Goal: Task Accomplishment & Management: Manage account settings

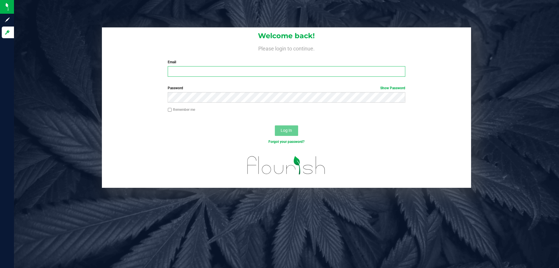
click at [189, 75] on input "Email" at bounding box center [286, 71] width 237 height 10
type input "[EMAIL_ADDRESS][DOMAIN_NAME]"
click at [275, 125] on button "Log In" at bounding box center [286, 130] width 23 height 10
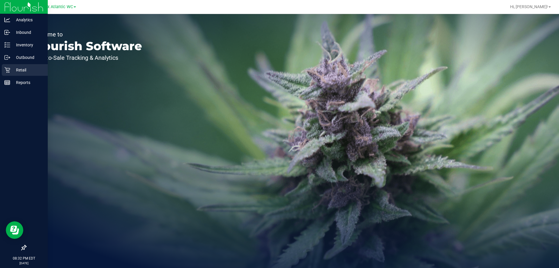
click at [16, 67] on p "Retail" at bounding box center [27, 69] width 35 height 7
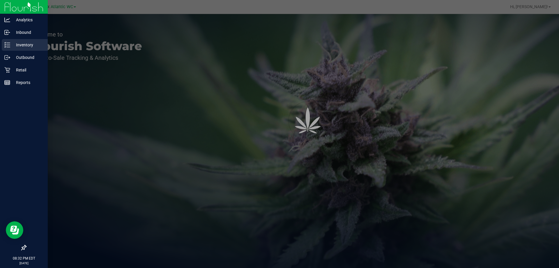
click at [30, 46] on p "Inventory" at bounding box center [27, 44] width 35 height 7
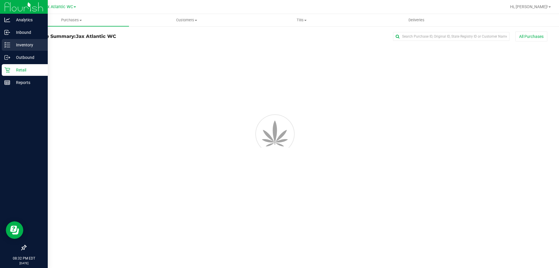
click at [29, 45] on p "Inventory" at bounding box center [27, 44] width 35 height 7
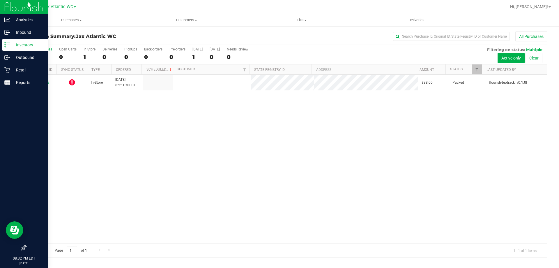
click at [26, 47] on p "Inventory" at bounding box center [27, 44] width 35 height 7
click at [27, 46] on p "Inventory" at bounding box center [27, 44] width 35 height 7
click at [26, 40] on div "Inventory" at bounding box center [25, 45] width 46 height 12
click at [26, 27] on div "Inbound" at bounding box center [25, 32] width 46 height 12
click at [28, 41] on p "Inventory" at bounding box center [27, 44] width 35 height 7
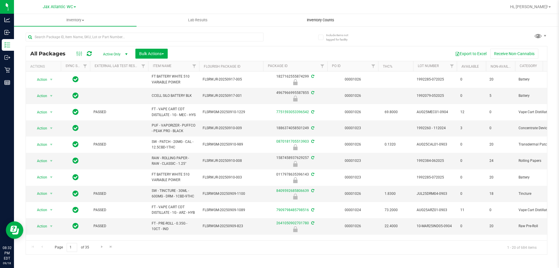
click at [322, 23] on uib-tab-heading "Inventory Counts" at bounding box center [320, 20] width 122 height 12
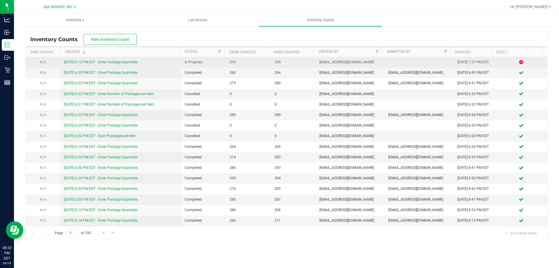
click at [98, 64] on link "9/18/25 6:15 PM EDT - Enter Package Quantities" at bounding box center [101, 62] width 74 height 4
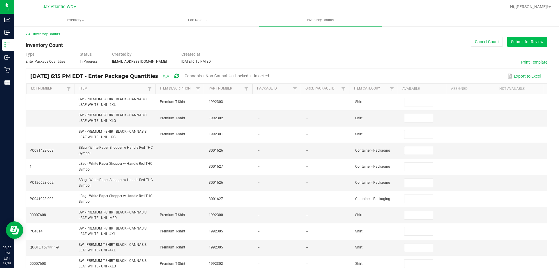
click at [510, 46] on button "Submit for Review" at bounding box center [527, 42] width 40 height 10
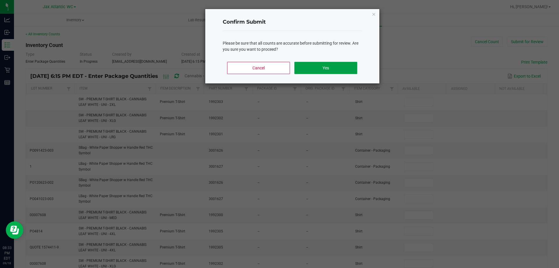
click at [314, 65] on button "Yes" at bounding box center [325, 68] width 63 height 12
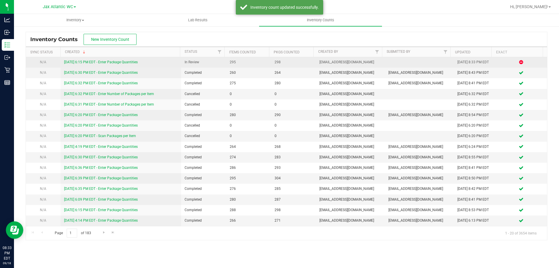
click at [110, 61] on link "9/18/25 6:15 PM EDT - Enter Package Quantities" at bounding box center [101, 62] width 74 height 4
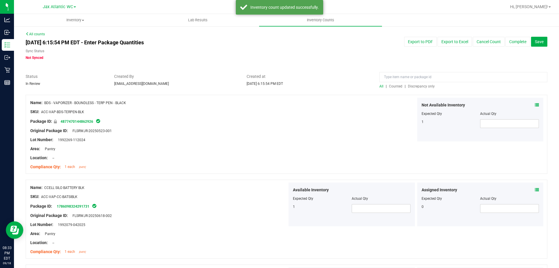
click at [419, 83] on div at bounding box center [463, 78] width 168 height 10
click at [420, 85] on span "Discrepancy only" at bounding box center [421, 86] width 27 height 4
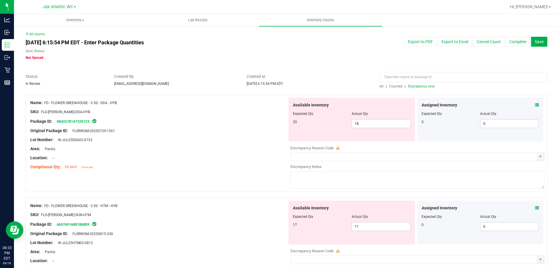
click at [540, 104] on div "Assigned Inventory Expected Qty Actual Qty 0 0 0" at bounding box center [480, 120] width 129 height 44
click at [537, 104] on div "Assigned Inventory Expected Qty Actual Qty 0 0 0" at bounding box center [480, 120] width 126 height 44
click at [535, 105] on div "Assigned Inventory Expected Qty Actual Qty 0 0 0" at bounding box center [480, 120] width 126 height 44
click at [535, 105] on icon at bounding box center [537, 105] width 4 height 4
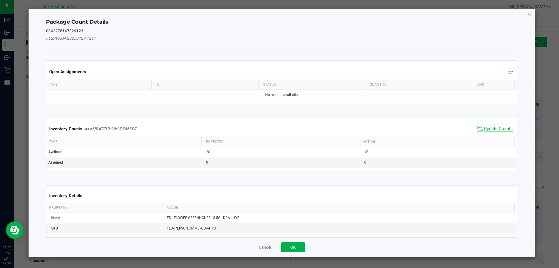
click at [494, 128] on span "Update Counts" at bounding box center [498, 129] width 29 height 6
click at [493, 127] on div "Inventory Counts as of Sep 18, 2025 7:20:25 PM EDT Update Counts" at bounding box center [282, 128] width 474 height 15
click at [493, 126] on div "Inventory Counts as of Sep 18, 2025 7:20:25 PM EDT Update Counts" at bounding box center [282, 128] width 474 height 15
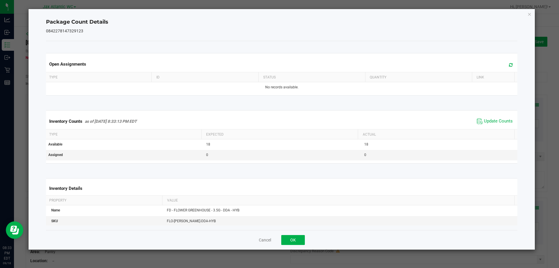
click at [492, 125] on div "Inventory Counts as of Sep 18, 2025 8:33:13 PM EDT Update Counts" at bounding box center [282, 121] width 474 height 16
click at [492, 125] on span "Update Counts" at bounding box center [494, 121] width 39 height 9
click at [291, 238] on button "OK" at bounding box center [293, 240] width 24 height 10
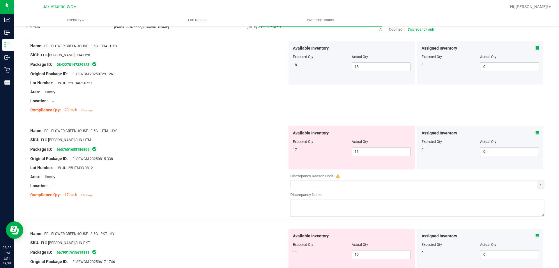
scroll to position [58, 0]
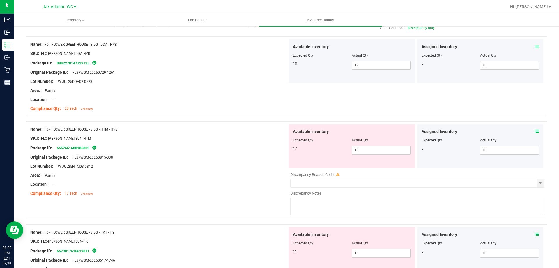
drag, startPoint x: 530, startPoint y: 138, endPoint x: 530, endPoint y: 135, distance: 3.0
click at [530, 138] on div "Actual Qty" at bounding box center [509, 139] width 59 height 5
click at [531, 134] on div "Assigned Inventory Expected Qty Actual Qty 0 0 0" at bounding box center [480, 146] width 126 height 44
click at [535, 134] on span at bounding box center [537, 131] width 4 height 6
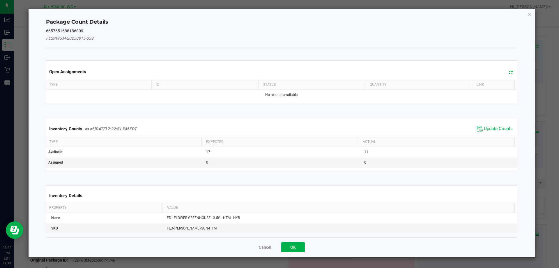
click at [488, 123] on div "Inventory Counts as of Sep 18, 2025 7:22:51 PM EDT Update Counts" at bounding box center [282, 129] width 474 height 16
click at [490, 128] on span "Update Counts" at bounding box center [498, 129] width 29 height 6
click at [490, 128] on div "Inventory Counts as of Sep 18, 2025 7:22:51 PM EDT Update Counts" at bounding box center [282, 128] width 474 height 15
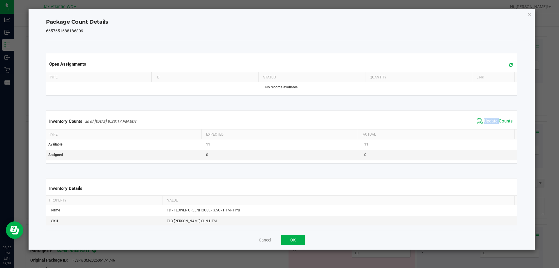
click at [490, 126] on div "Inventory Counts as of Sep 18, 2025 8:33:17 PM EDT Update Counts" at bounding box center [282, 121] width 474 height 16
click at [305, 241] on button "OK" at bounding box center [293, 240] width 24 height 10
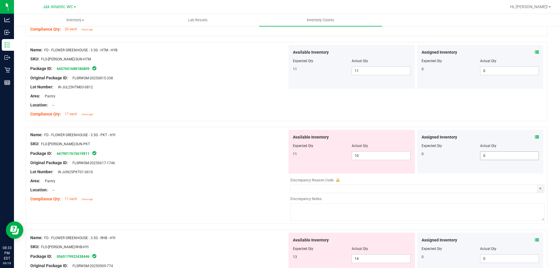
scroll to position [146, 0]
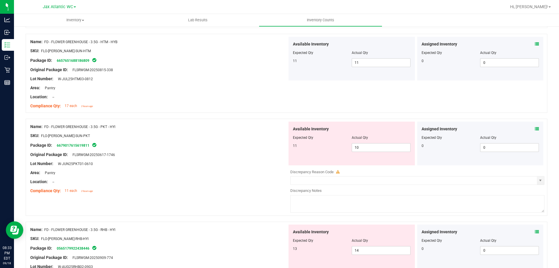
click at [540, 129] on div "Name: FD - FLOWER GREENHOUSE - 3.5G - PKT - HYI SKU: FLO-BUD-FD-SUN-PKT Package…" at bounding box center [287, 166] width 522 height 97
click at [535, 129] on icon at bounding box center [537, 129] width 4 height 4
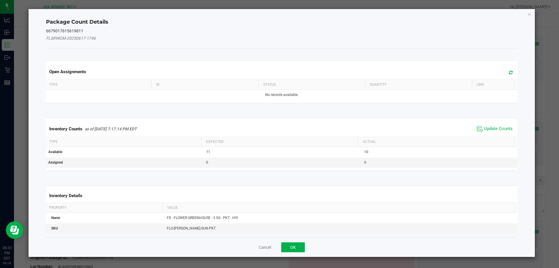
click at [487, 131] on span "Update Counts" at bounding box center [498, 129] width 29 height 6
click at [488, 130] on kendo-grid "Inventory Counts as of Sep 18, 2025 7:17:14 PM EDT Update Counts Type Expected …" at bounding box center [282, 144] width 480 height 52
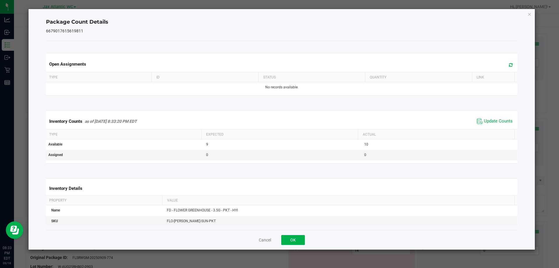
click at [488, 130] on th "Actual" at bounding box center [436, 134] width 157 height 10
drag, startPoint x: 488, startPoint y: 129, endPoint x: 349, endPoint y: 202, distance: 156.5
click at [484, 131] on th "Actual" at bounding box center [436, 134] width 157 height 10
click at [294, 242] on button "OK" at bounding box center [293, 240] width 24 height 10
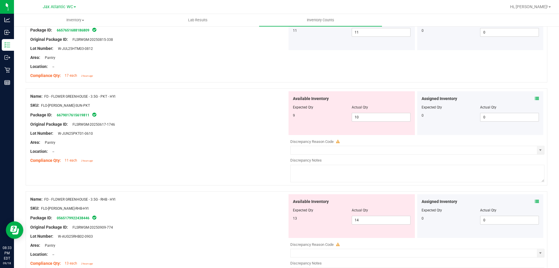
scroll to position [291, 0]
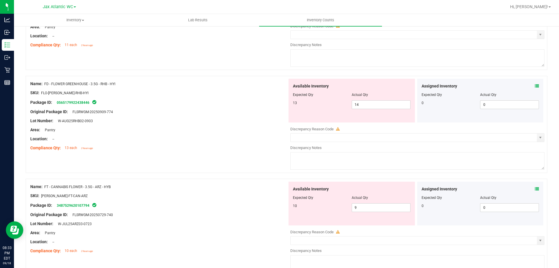
click at [535, 87] on icon at bounding box center [537, 86] width 4 height 4
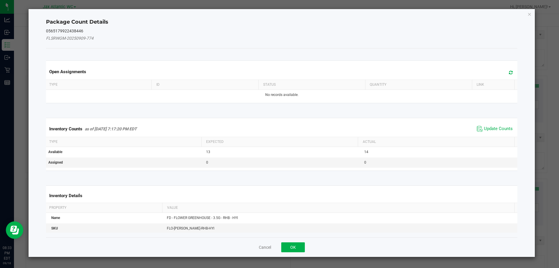
click at [478, 128] on span "Update Counts" at bounding box center [494, 128] width 39 height 9
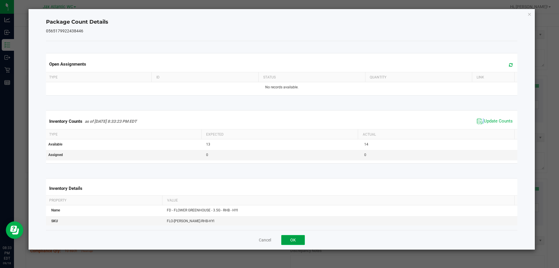
click at [283, 239] on button "OK" at bounding box center [293, 240] width 24 height 10
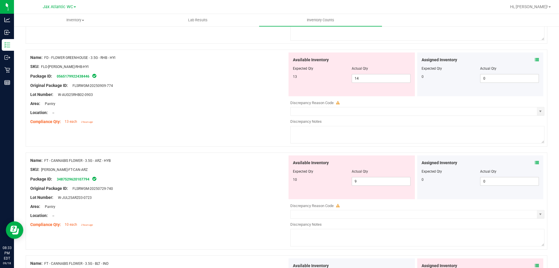
scroll to position [378, 0]
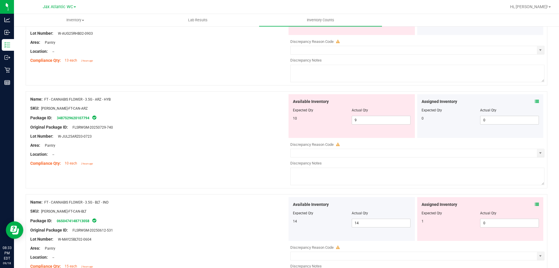
click at [535, 100] on icon at bounding box center [537, 101] width 4 height 4
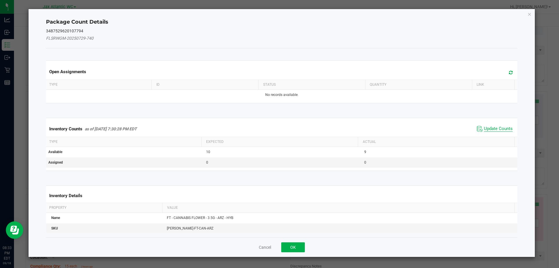
click at [492, 126] on span "Update Counts" at bounding box center [498, 129] width 29 height 6
click at [492, 126] on div "Inventory Counts as of Sep 18, 2025 7:30:28 PM EDT Update Counts" at bounding box center [282, 128] width 474 height 15
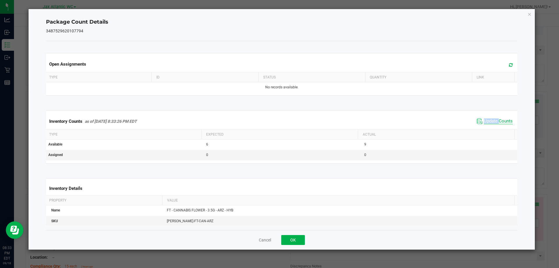
click at [488, 121] on span "Update Counts" at bounding box center [498, 121] width 29 height 6
drag, startPoint x: 296, startPoint y: 241, endPoint x: 357, endPoint y: 206, distance: 69.9
click at [296, 240] on button "OK" at bounding box center [293, 240] width 24 height 10
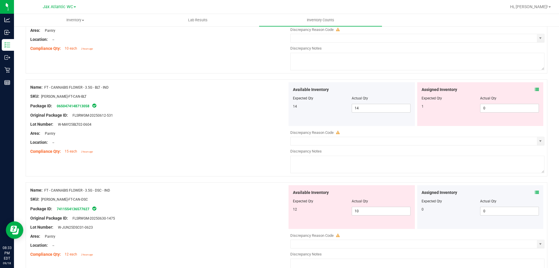
scroll to position [495, 0]
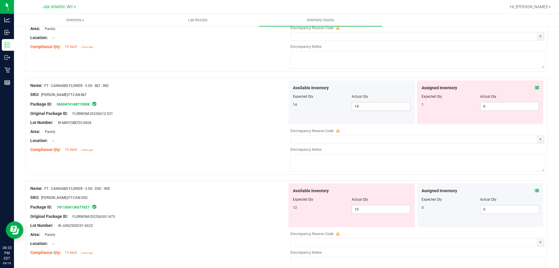
click at [535, 88] on icon at bounding box center [537, 88] width 4 height 4
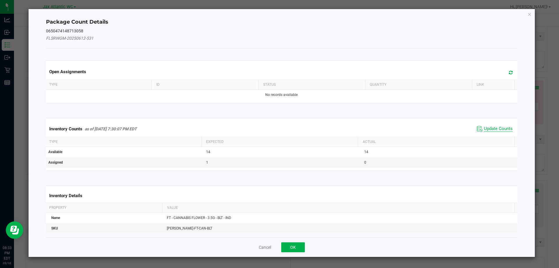
click at [501, 126] on span "Update Counts" at bounding box center [498, 129] width 29 height 6
click at [501, 125] on span "Update Counts" at bounding box center [495, 128] width 37 height 8
click at [501, 126] on span "Update Counts" at bounding box center [498, 128] width 29 height 5
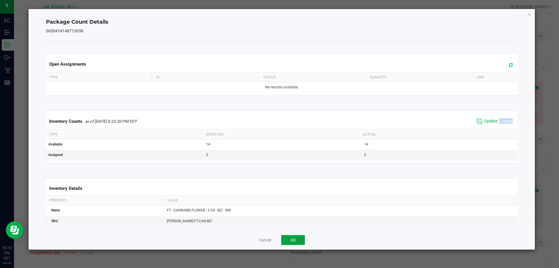
click at [297, 235] on button "OK" at bounding box center [293, 240] width 24 height 10
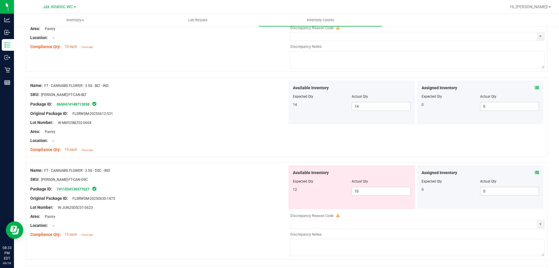
click at [535, 171] on icon at bounding box center [537, 172] width 4 height 4
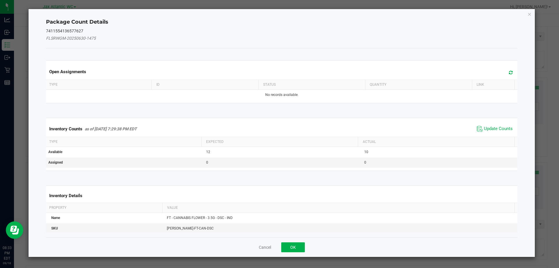
click at [508, 124] on span "Update Counts" at bounding box center [494, 128] width 39 height 9
click at [507, 125] on span "Update Counts" at bounding box center [495, 128] width 37 height 8
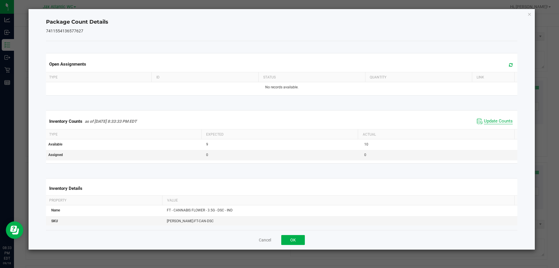
click at [505, 123] on span "Update Counts" at bounding box center [498, 121] width 29 height 6
drag, startPoint x: 296, startPoint y: 241, endPoint x: 366, endPoint y: 189, distance: 87.2
click at [296, 241] on button "OK" at bounding box center [293, 240] width 24 height 10
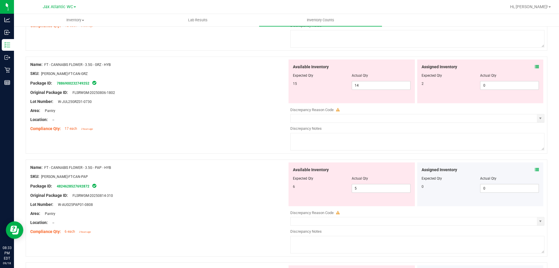
scroll to position [670, 0]
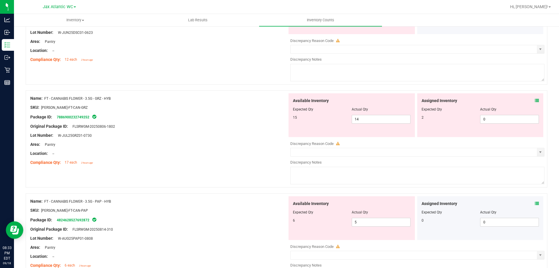
click at [529, 100] on div "Assigned Inventory" at bounding box center [481, 101] width 118 height 6
click at [535, 100] on icon at bounding box center [537, 100] width 4 height 4
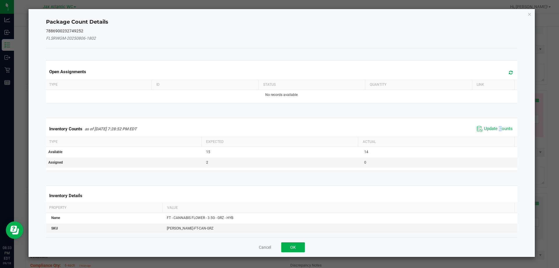
drag, startPoint x: 496, startPoint y: 121, endPoint x: 495, endPoint y: 133, distance: 12.6
click at [495, 129] on kendo-grid "Inventory Counts as of Sep 18, 2025 7:28:52 PM EDT Update Counts Type Expected …" at bounding box center [282, 144] width 480 height 53
click at [495, 127] on span "Update Counts" at bounding box center [498, 129] width 29 height 6
click at [496, 125] on span "Update Counts" at bounding box center [495, 128] width 37 height 8
click at [496, 125] on div "Inventory Counts as of Sep 18, 2025 7:28:52 PM EDT Update Counts" at bounding box center [282, 128] width 474 height 15
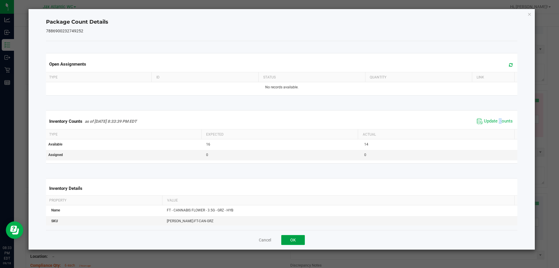
drag, startPoint x: 298, startPoint y: 238, endPoint x: 332, endPoint y: 217, distance: 40.0
click at [299, 236] on button "OK" at bounding box center [293, 240] width 24 height 10
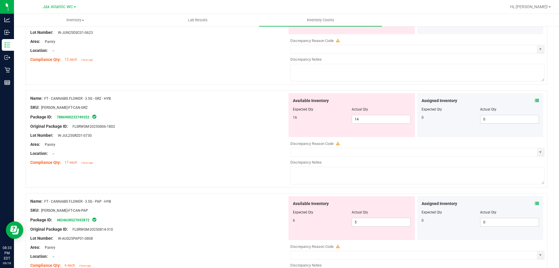
click at [535, 203] on icon at bounding box center [537, 203] width 4 height 4
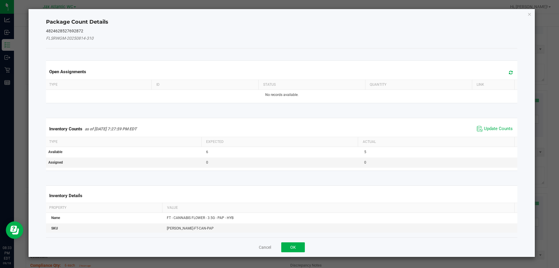
click at [485, 121] on div "Inventory Counts as of Sep 18, 2025 7:27:59 PM EDT Update Counts" at bounding box center [282, 129] width 474 height 16
click at [484, 126] on span "Update Counts" at bounding box center [498, 129] width 29 height 6
click at [484, 126] on div "Inventory Counts as of Sep 18, 2025 7:27:59 PM EDT Update Counts" at bounding box center [282, 129] width 474 height 16
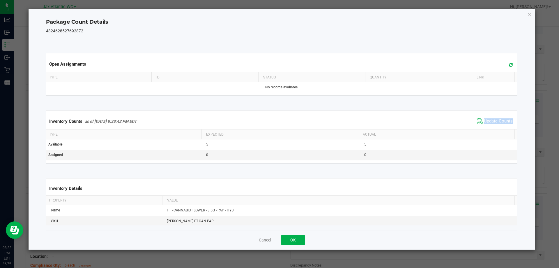
click at [484, 126] on div "Inventory Counts as of Sep 18, 2025 8:33:42 PM EDT Update Counts" at bounding box center [282, 121] width 474 height 16
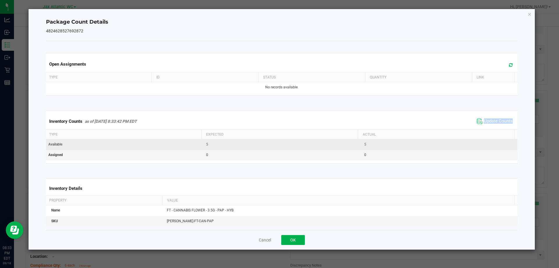
drag, startPoint x: 484, startPoint y: 126, endPoint x: 449, endPoint y: 148, distance: 41.1
click at [484, 126] on div "Inventory Counts as of Sep 18, 2025 8:33:42 PM EDT Update Counts" at bounding box center [282, 121] width 474 height 16
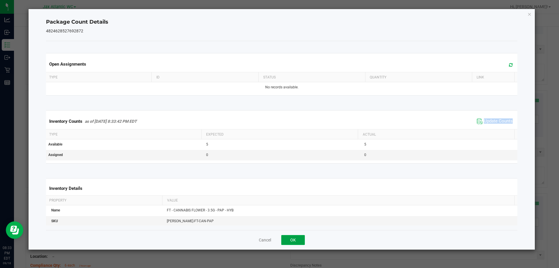
click at [291, 235] on button "OK" at bounding box center [293, 240] width 24 height 10
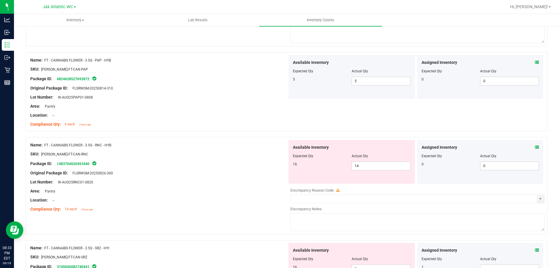
scroll to position [844, 0]
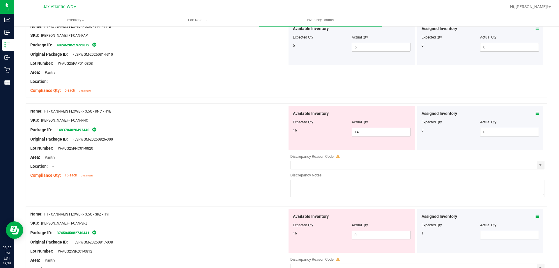
click at [535, 112] on div "Assigned Inventory Expected Qty Actual Qty 0 0 0" at bounding box center [480, 128] width 126 height 44
click at [535, 114] on icon at bounding box center [537, 113] width 4 height 4
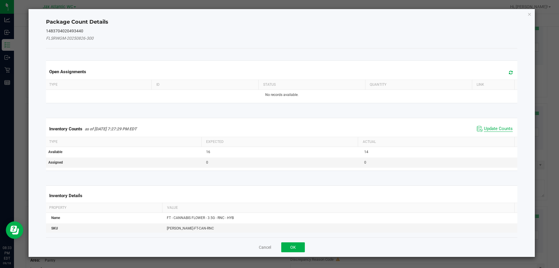
click at [499, 130] on span "Update Counts" at bounding box center [498, 129] width 29 height 6
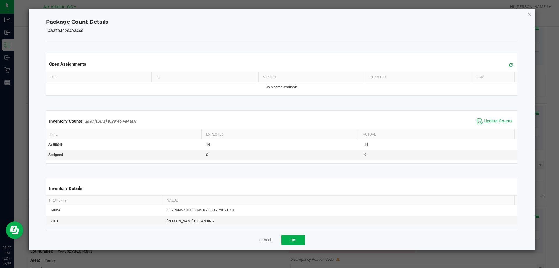
click at [500, 125] on span "Update Counts" at bounding box center [494, 121] width 39 height 9
click at [500, 125] on span "Update Counts" at bounding box center [495, 121] width 37 height 8
drag, startPoint x: 284, startPoint y: 242, endPoint x: 291, endPoint y: 239, distance: 6.9
click at [286, 240] on button "OK" at bounding box center [293, 240] width 24 height 10
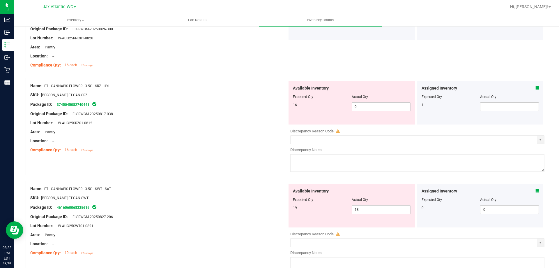
scroll to position [990, 0]
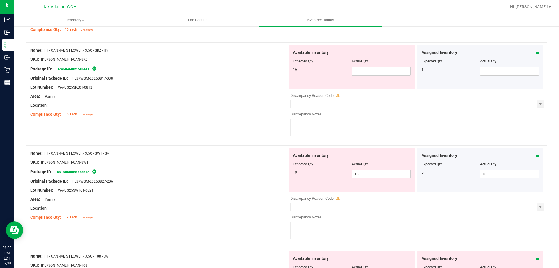
drag, startPoint x: 535, startPoint y: 45, endPoint x: 532, endPoint y: 43, distance: 3.5
click at [535, 43] on div "Name: FT - CANNABIS FLOWER - 3.5G - SRZ - HYI SKU: FLO-BUD-FT-CAN-SRZ Package I…" at bounding box center [287, 90] width 522 height 97
click at [535, 51] on icon at bounding box center [537, 52] width 4 height 4
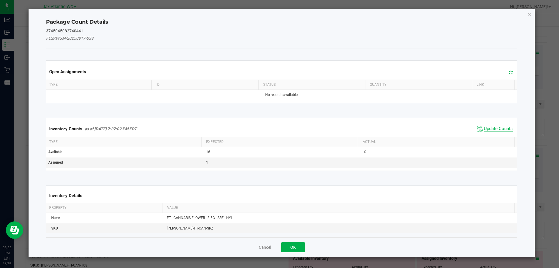
click at [484, 127] on span "Update Counts" at bounding box center [498, 129] width 29 height 6
click at [484, 125] on span "Update Counts" at bounding box center [495, 128] width 37 height 8
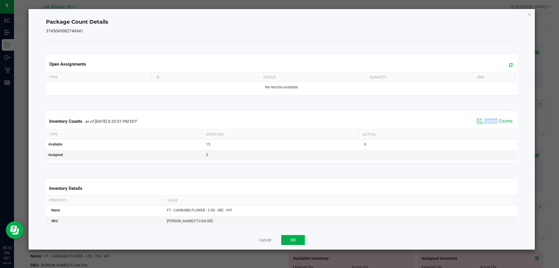
click at [484, 125] on div "Inventory Counts as of Sep 18, 2025 8:33:51 PM EDT Update Counts" at bounding box center [282, 121] width 474 height 16
drag, startPoint x: 298, startPoint y: 240, endPoint x: 355, endPoint y: 200, distance: 69.3
click at [298, 240] on button "OK" at bounding box center [293, 240] width 24 height 10
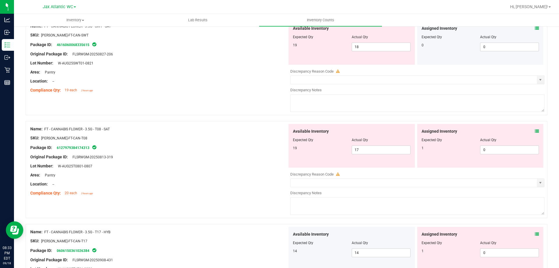
scroll to position [1106, 0]
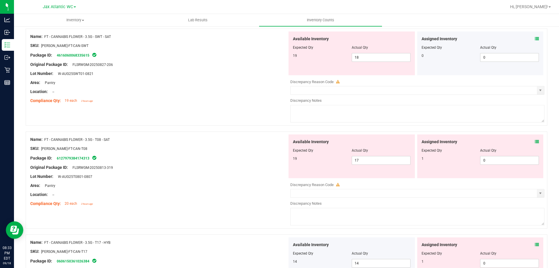
click at [535, 39] on icon at bounding box center [537, 39] width 4 height 4
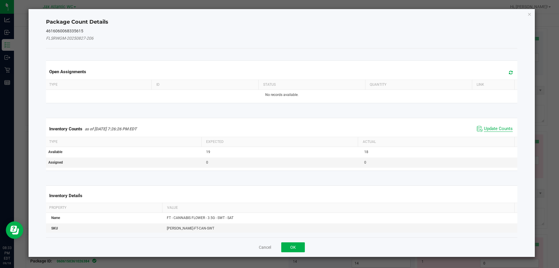
click at [488, 126] on span "Update Counts" at bounding box center [498, 129] width 29 height 6
click at [488, 126] on div "Inventory Counts as of Sep 18, 2025 7:26:26 PM EDT Update Counts" at bounding box center [282, 129] width 474 height 16
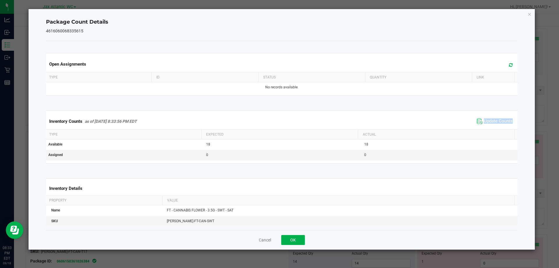
click at [488, 125] on span "Update Counts" at bounding box center [494, 121] width 39 height 9
click at [488, 124] on span "Update Counts" at bounding box center [495, 121] width 37 height 8
drag, startPoint x: 307, startPoint y: 241, endPoint x: 302, endPoint y: 241, distance: 5.0
click at [306, 241] on div "Cancel OK" at bounding box center [282, 240] width 472 height 20
drag, startPoint x: 302, startPoint y: 241, endPoint x: 311, endPoint y: 232, distance: 13.4
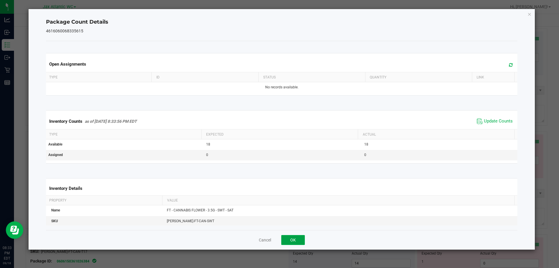
click at [301, 240] on button "OK" at bounding box center [293, 240] width 24 height 10
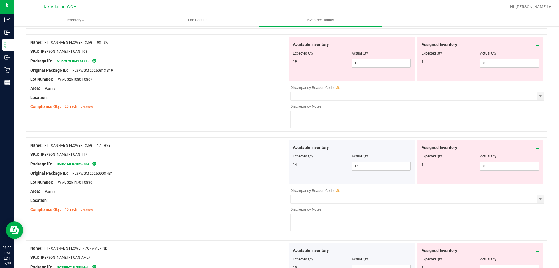
scroll to position [1194, 0]
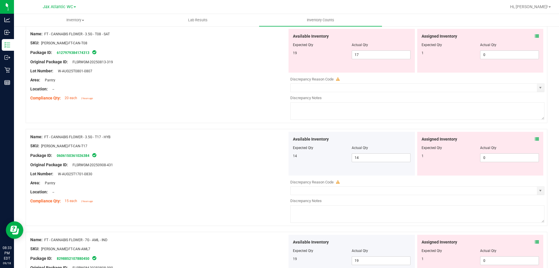
click at [535, 37] on icon at bounding box center [537, 36] width 4 height 4
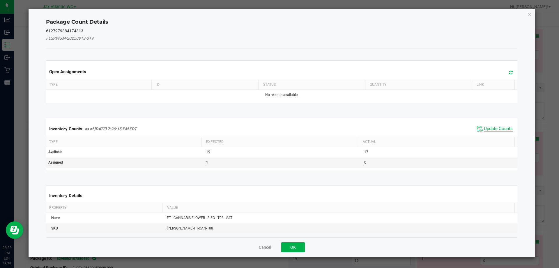
click at [486, 131] on span "Update Counts" at bounding box center [494, 128] width 39 height 9
click at [491, 125] on span "Update Counts" at bounding box center [495, 128] width 37 height 8
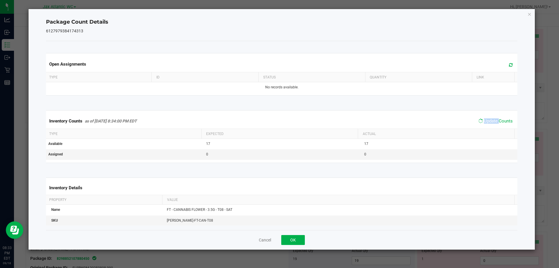
click at [491, 125] on span "Update Counts" at bounding box center [495, 121] width 37 height 8
click at [491, 124] on span "Update Counts" at bounding box center [495, 121] width 37 height 8
drag, startPoint x: 293, startPoint y: 238, endPoint x: 296, endPoint y: 235, distance: 4.5
click at [293, 237] on button "OK" at bounding box center [293, 240] width 24 height 10
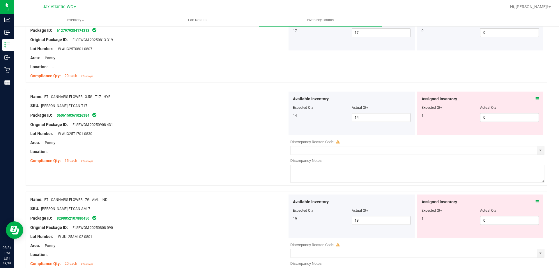
scroll to position [1252, 0]
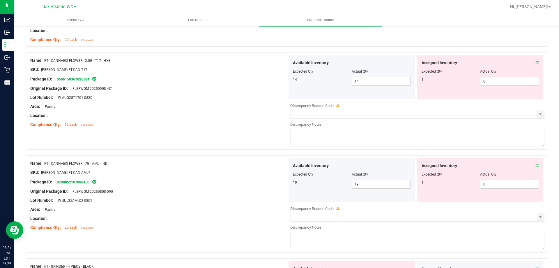
click at [535, 61] on icon at bounding box center [537, 63] width 4 height 4
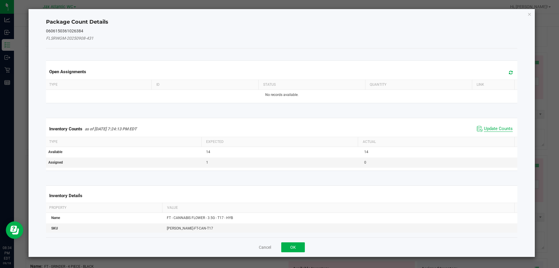
click at [486, 131] on span "Update Counts" at bounding box center [494, 128] width 39 height 9
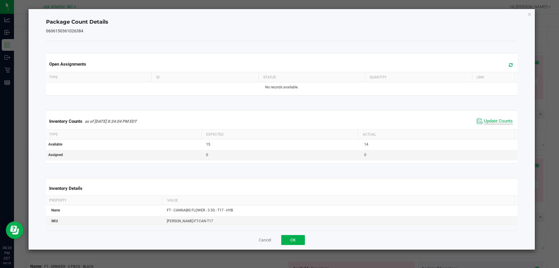
drag, startPoint x: 488, startPoint y: 126, endPoint x: 488, endPoint y: 123, distance: 3.8
click at [488, 125] on div "Inventory Counts as of Sep 18, 2025 8:34:04 PM EDT Update Counts" at bounding box center [282, 121] width 474 height 16
click at [488, 123] on span "Update Counts" at bounding box center [498, 121] width 29 height 6
click at [488, 123] on span "Update Counts" at bounding box center [498, 120] width 29 height 5
drag, startPoint x: 488, startPoint y: 123, endPoint x: 495, endPoint y: 118, distance: 7.8
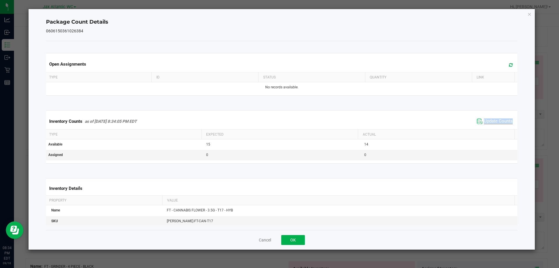
click at [488, 123] on span "Update Counts" at bounding box center [498, 121] width 29 height 6
click at [296, 242] on button "OK" at bounding box center [293, 240] width 24 height 10
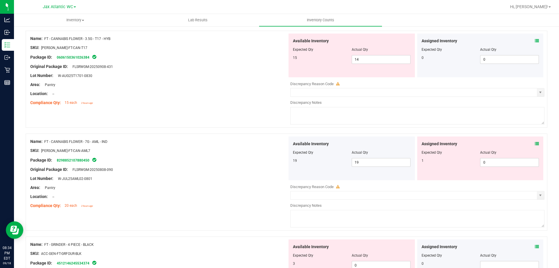
scroll to position [1310, 0]
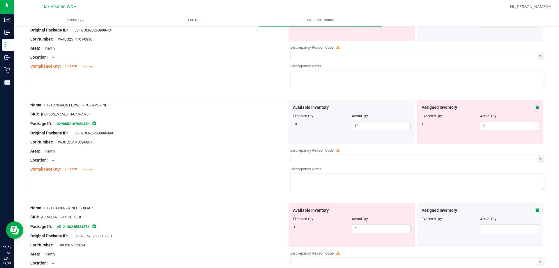
click at [535, 107] on icon at bounding box center [537, 107] width 4 height 4
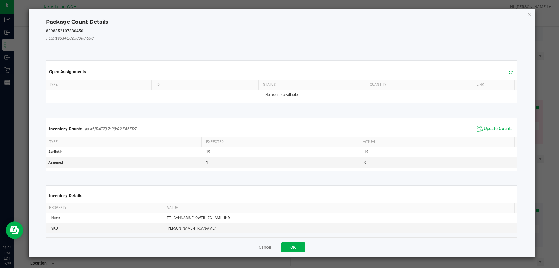
click at [485, 129] on span "Update Counts" at bounding box center [498, 129] width 29 height 6
click at [488, 126] on div "Inventory Counts as of Sep 18, 2025 7:20:02 PM EDT Update Counts" at bounding box center [282, 128] width 474 height 15
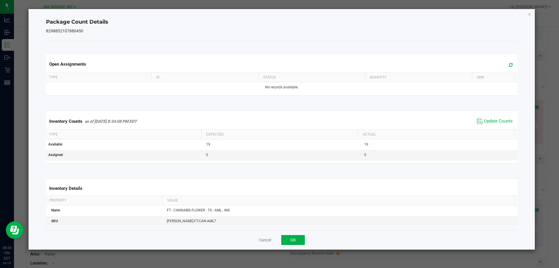
click at [488, 125] on div "Inventory Counts as of Sep 18, 2025 8:34:08 PM EDT Update Counts" at bounding box center [282, 121] width 474 height 16
click at [491, 121] on span "Update Counts" at bounding box center [498, 121] width 29 height 6
click at [305, 232] on div "Cancel OK" at bounding box center [282, 240] width 472 height 20
drag, startPoint x: 299, startPoint y: 236, endPoint x: 308, endPoint y: 227, distance: 12.4
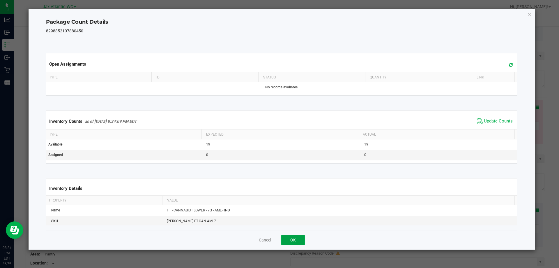
click at [300, 234] on div "Cancel OK" at bounding box center [282, 240] width 472 height 20
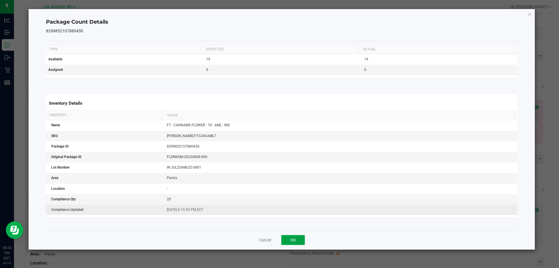
scroll to position [87, 0]
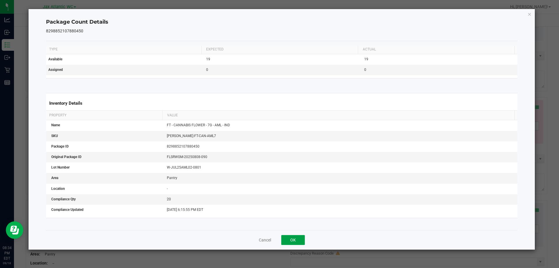
drag, startPoint x: 289, startPoint y: 237, endPoint x: 304, endPoint y: 227, distance: 17.8
click at [291, 236] on button "OK" at bounding box center [293, 240] width 24 height 10
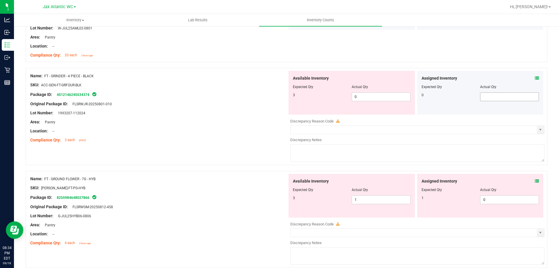
scroll to position [1426, 0]
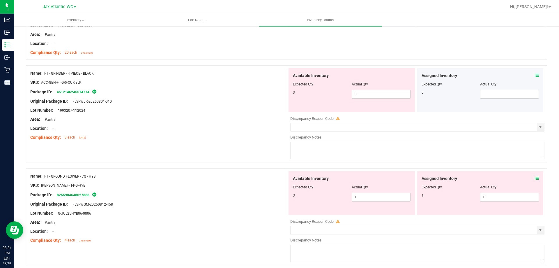
click at [535, 74] on icon at bounding box center [537, 75] width 4 height 4
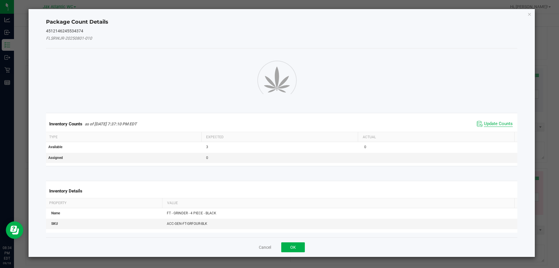
drag, startPoint x: 478, startPoint y: 130, endPoint x: 481, endPoint y: 128, distance: 3.5
click at [479, 129] on div "Inventory Counts as of Sep 18, 2025 7:37:10 PM EDT Update Counts" at bounding box center [282, 124] width 474 height 16
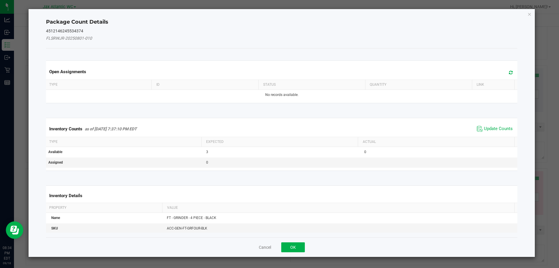
click at [484, 125] on span "Update Counts" at bounding box center [494, 128] width 39 height 9
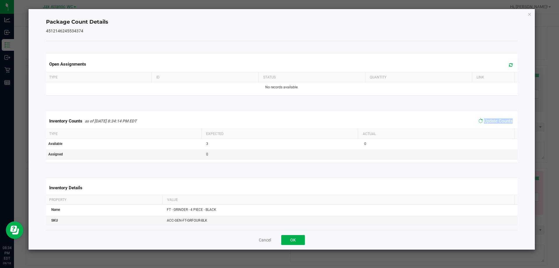
click at [484, 125] on span "Update Counts" at bounding box center [495, 121] width 37 height 8
click at [484, 124] on span "Update Counts" at bounding box center [494, 121] width 39 height 9
click at [292, 236] on button "OK" at bounding box center [293, 240] width 24 height 10
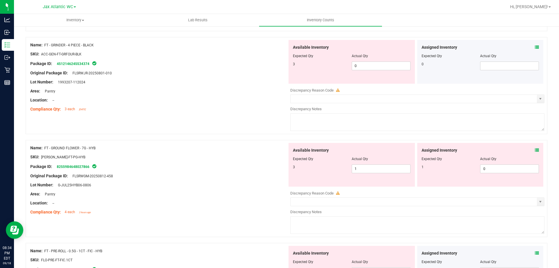
scroll to position [1514, 0]
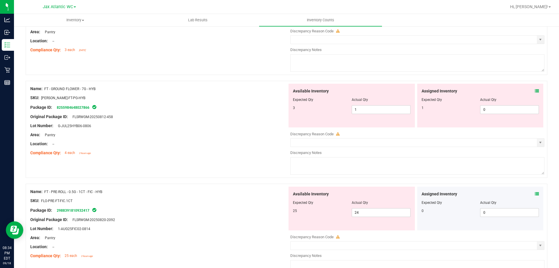
click at [535, 89] on icon at bounding box center [537, 91] width 4 height 4
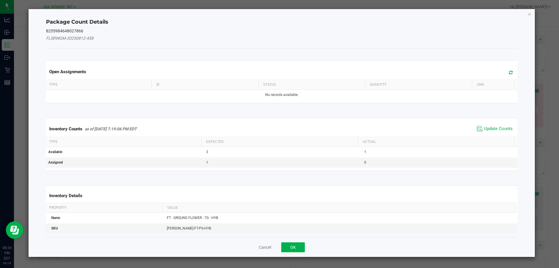
click at [500, 123] on div "Inventory Counts as of Sep 18, 2025 7:19:06 PM EDT Update Counts" at bounding box center [282, 129] width 474 height 16
click at [498, 125] on div "Inventory Counts as of Sep 18, 2025 7:19:06 PM EDT Update Counts" at bounding box center [282, 129] width 474 height 16
click at [498, 125] on span "Update Counts" at bounding box center [494, 128] width 39 height 9
click at [498, 125] on span "Update Counts" at bounding box center [495, 128] width 37 height 8
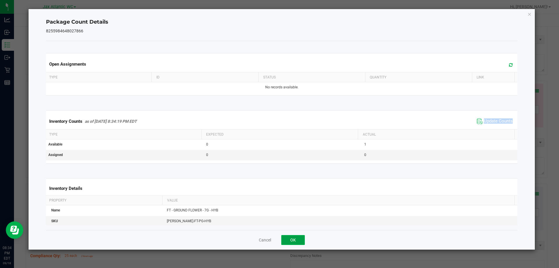
click at [296, 238] on button "OK" at bounding box center [293, 240] width 24 height 10
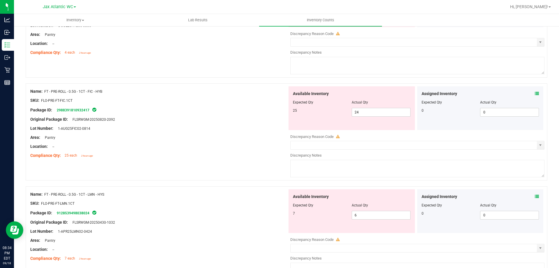
scroll to position [1630, 0]
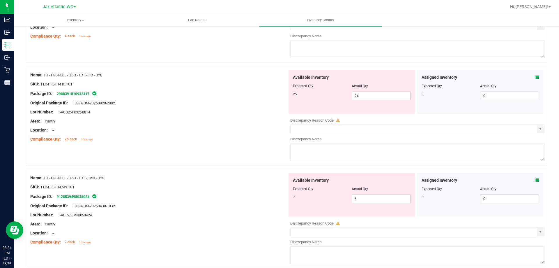
click at [535, 79] on span at bounding box center [537, 77] width 4 height 6
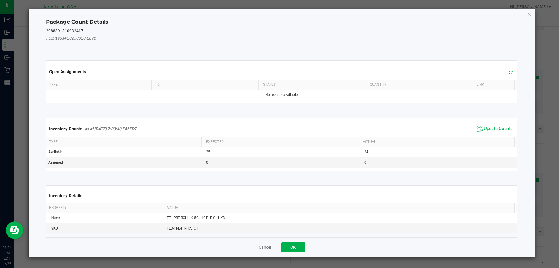
click at [490, 125] on div "Inventory Counts as of Sep 18, 2025 7:33:43 PM EDT Update Counts" at bounding box center [282, 129] width 474 height 16
click at [490, 125] on span "Update Counts" at bounding box center [494, 128] width 39 height 9
click at [490, 125] on span "Update Counts" at bounding box center [495, 128] width 37 height 8
click at [490, 124] on span "Update Counts" at bounding box center [495, 128] width 37 height 8
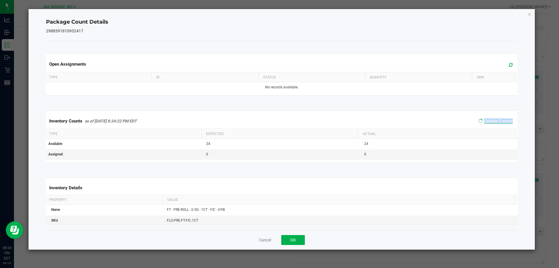
click at [490, 124] on span "Update Counts" at bounding box center [495, 121] width 37 height 8
click at [300, 236] on button "OK" at bounding box center [293, 240] width 24 height 10
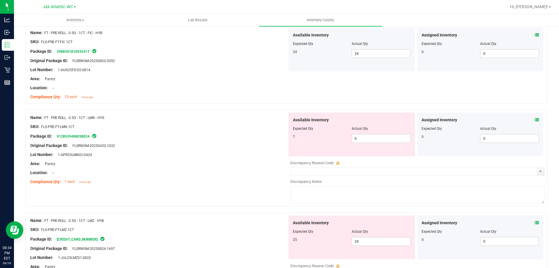
scroll to position [1718, 0]
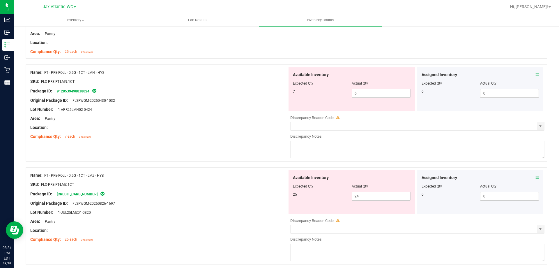
click at [535, 72] on span at bounding box center [537, 75] width 4 height 6
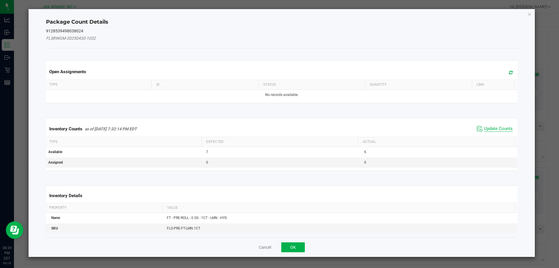
click at [494, 130] on span "Update Counts" at bounding box center [498, 129] width 29 height 6
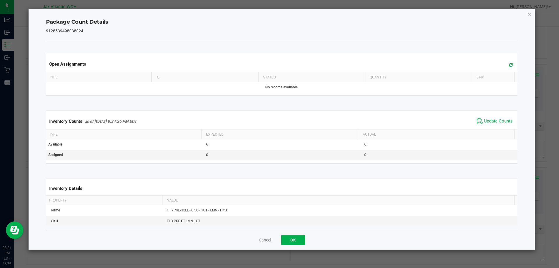
click at [494, 127] on div "Inventory Counts as of Sep 18, 2025 8:34:26 PM EDT Update Counts" at bounding box center [282, 121] width 474 height 16
click at [495, 126] on div "Inventory Counts as of Sep 18, 2025 8:34:26 PM EDT Update Counts" at bounding box center [282, 121] width 474 height 16
click at [298, 235] on button "OK" at bounding box center [293, 240] width 24 height 10
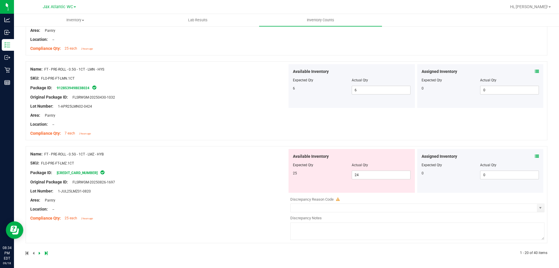
scroll to position [1722, 0]
click at [535, 156] on icon at bounding box center [537, 155] width 4 height 4
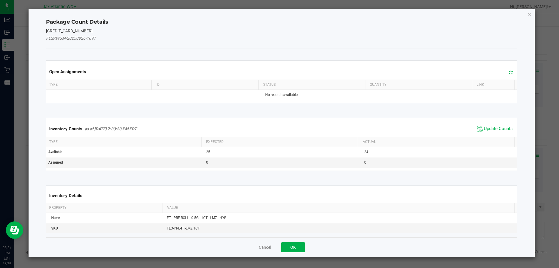
click at [494, 132] on span "Update Counts" at bounding box center [494, 128] width 39 height 9
click at [494, 131] on kendo-grid "Inventory Counts as of Sep 18, 2025 7:33:23 PM EDT Update Counts Type Expected …" at bounding box center [282, 144] width 480 height 52
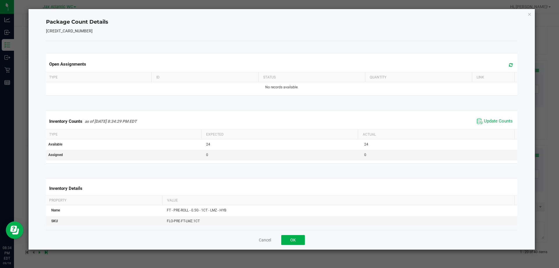
drag, startPoint x: 493, startPoint y: 128, endPoint x: 491, endPoint y: 125, distance: 3.4
click at [492, 127] on div "Inventory Counts as of Sep 18, 2025 8:34:29 PM EDT Update Counts" at bounding box center [282, 121] width 474 height 16
click at [491, 125] on span "Update Counts" at bounding box center [494, 121] width 39 height 9
click at [295, 243] on button "OK" at bounding box center [293, 240] width 24 height 10
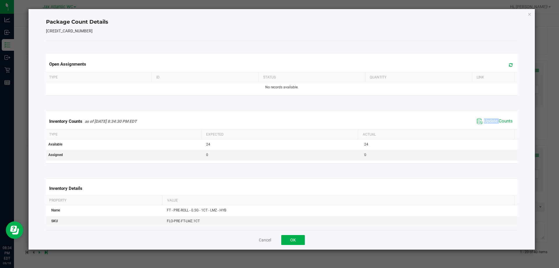
scroll to position [1704, 0]
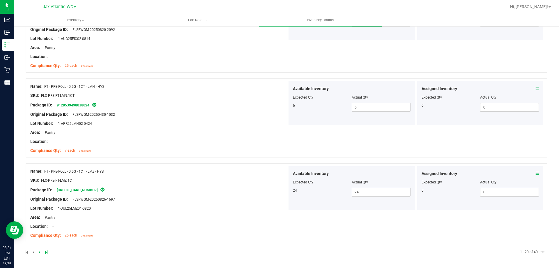
drag, startPoint x: 34, startPoint y: 255, endPoint x: 38, endPoint y: 253, distance: 4.7
click at [39, 252] on icon at bounding box center [40, 251] width 2 height 3
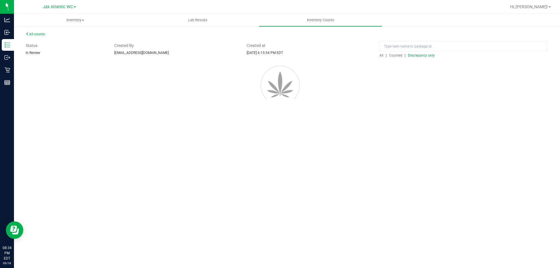
scroll to position [0, 0]
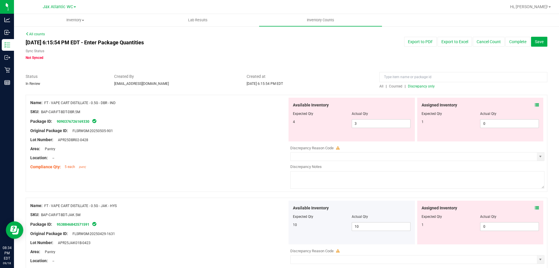
click at [534, 106] on div "Assigned Inventory Expected Qty Actual Qty 1 0 0" at bounding box center [480, 120] width 126 height 44
click at [535, 104] on icon at bounding box center [537, 105] width 4 height 4
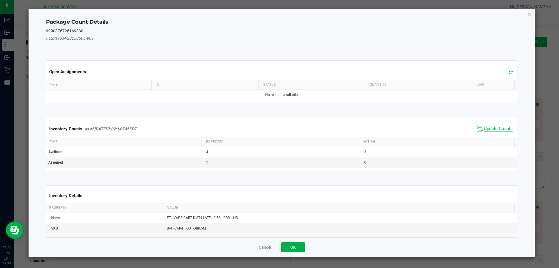
click at [499, 127] on span "Update Counts" at bounding box center [498, 129] width 29 height 6
click at [499, 127] on div "Inventory Counts as of Sep 18, 2025 7:02:14 PM EDT Update Counts" at bounding box center [282, 128] width 474 height 15
click at [499, 126] on div "Inventory Counts as of Sep 18, 2025 7:02:14 PM EDT Update Counts" at bounding box center [282, 128] width 474 height 15
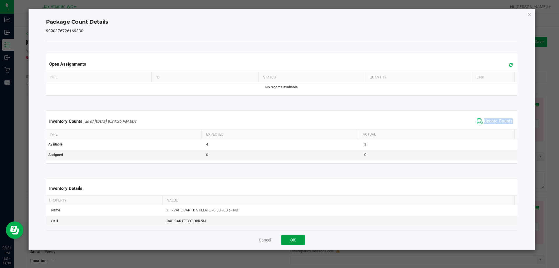
click at [299, 243] on button "OK" at bounding box center [293, 240] width 24 height 10
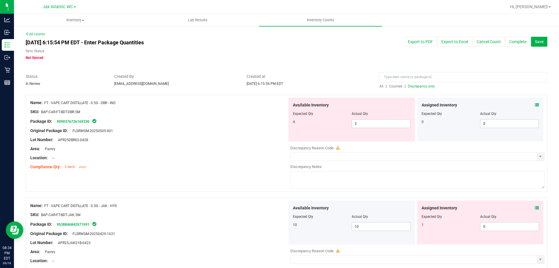
click at [535, 206] on icon at bounding box center [537, 208] width 4 height 4
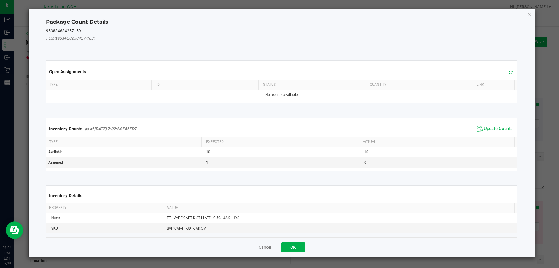
click at [484, 128] on span "Update Counts" at bounding box center [498, 129] width 29 height 6
drag, startPoint x: 479, startPoint y: 128, endPoint x: 483, endPoint y: 125, distance: 4.1
click at [481, 126] on div "Inventory Counts as of Sep 18, 2025 7:02:24 PM EDT Update Counts" at bounding box center [282, 128] width 474 height 15
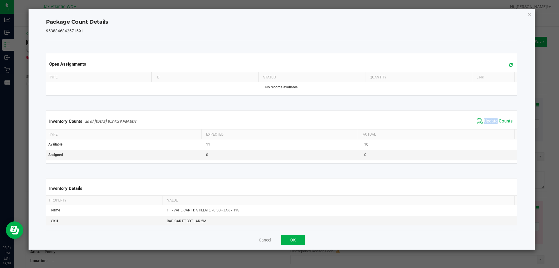
click at [483, 125] on span "Update Counts" at bounding box center [494, 121] width 39 height 9
click at [479, 132] on kendo-grid "Inventory Counts as of Sep 18, 2025 8:34:39 PM EDT Update Counts Type Expected …" at bounding box center [282, 136] width 480 height 53
drag, startPoint x: 297, startPoint y: 245, endPoint x: 309, endPoint y: 232, distance: 17.7
click at [297, 244] on div "Cancel OK" at bounding box center [282, 240] width 472 height 20
drag, startPoint x: 300, startPoint y: 235, endPoint x: 290, endPoint y: 239, distance: 10.4
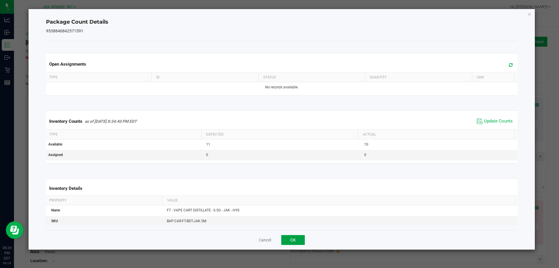
click at [290, 239] on button "OK" at bounding box center [293, 240] width 24 height 10
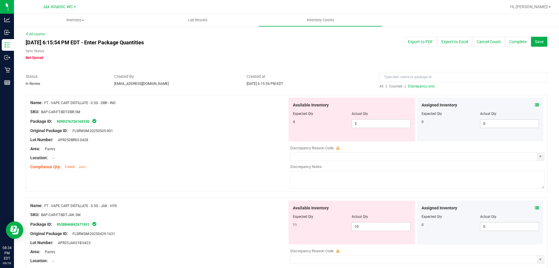
drag, startPoint x: 290, startPoint y: 239, endPoint x: 306, endPoint y: 227, distance: 19.7
click at [291, 238] on div "Available Inventory Expected Qty Actual Qty 11 10 10" at bounding box center [351, 222] width 126 height 44
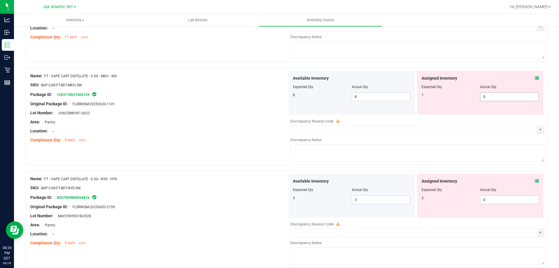
scroll to position [233, 0]
click at [535, 78] on icon at bounding box center [537, 77] width 4 height 4
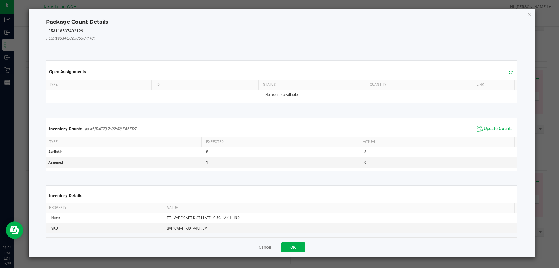
click at [493, 123] on div "Inventory Counts as of Sep 18, 2025 7:02:58 PM EDT Update Counts" at bounding box center [282, 129] width 474 height 16
click at [493, 126] on span "Update Counts" at bounding box center [498, 129] width 29 height 6
click at [493, 125] on span "Update Counts" at bounding box center [494, 128] width 39 height 9
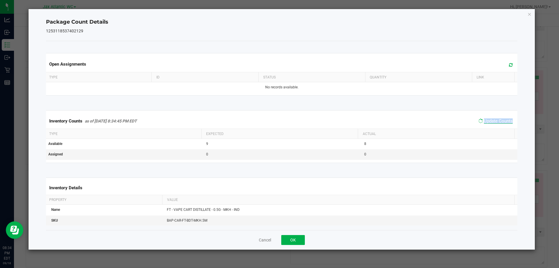
click at [493, 125] on div "Inventory Counts as of Sep 18, 2025 8:34:45 PM EDT Update Counts" at bounding box center [282, 120] width 474 height 15
click at [493, 125] on span "Update Counts" at bounding box center [494, 121] width 39 height 9
click at [295, 237] on button "OK" at bounding box center [293, 240] width 24 height 10
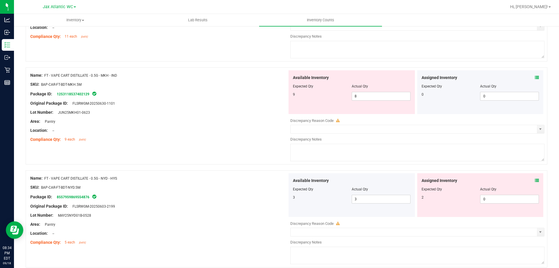
click at [535, 179] on icon at bounding box center [537, 180] width 4 height 4
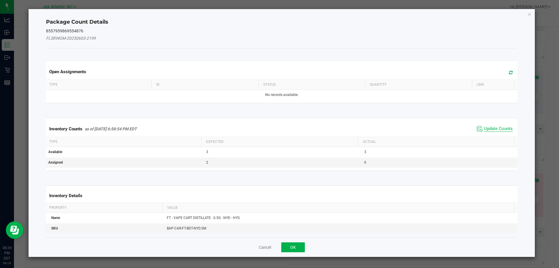
click at [493, 126] on span "Update Counts" at bounding box center [498, 129] width 29 height 6
click at [493, 126] on div "Inventory Counts as of Sep 18, 2025 6:58:54 PM EDT Update Counts" at bounding box center [282, 128] width 474 height 15
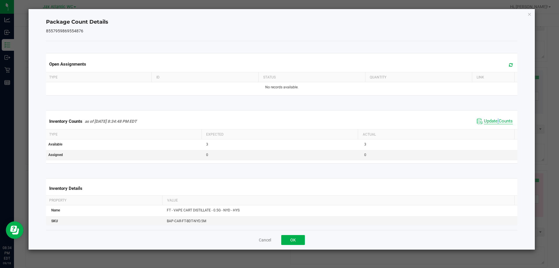
click at [493, 124] on span "Update Counts" at bounding box center [494, 121] width 39 height 9
drag, startPoint x: 492, startPoint y: 125, endPoint x: 489, endPoint y: 127, distance: 4.0
click at [491, 126] on div "Inventory Counts as of Sep 18, 2025 8:34:49 PM EDT Update Counts" at bounding box center [282, 121] width 474 height 16
click at [292, 241] on button "OK" at bounding box center [293, 240] width 24 height 10
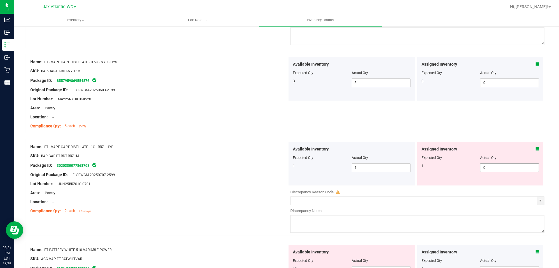
scroll to position [349, 0]
click at [535, 146] on icon at bounding box center [537, 148] width 4 height 4
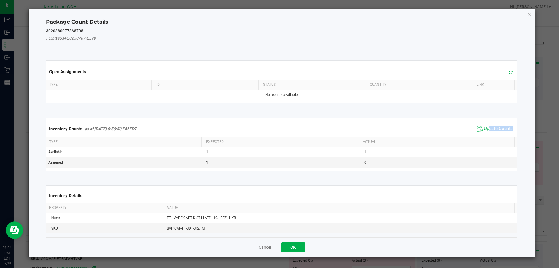
click at [485, 129] on span "Update Counts" at bounding box center [498, 129] width 29 height 6
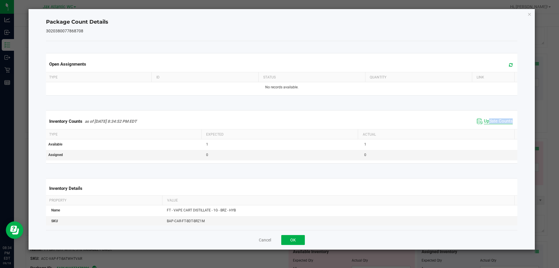
click at [485, 129] on div "Inventory Counts as of Sep 18, 2025 8:34:52 PM EDT Update Counts" at bounding box center [282, 121] width 474 height 16
drag, startPoint x: 485, startPoint y: 128, endPoint x: 426, endPoint y: 173, distance: 73.5
click at [485, 128] on div "Inventory Counts as of Sep 18, 2025 8:34:52 PM EDT Update Counts" at bounding box center [282, 121] width 474 height 16
drag, startPoint x: 299, startPoint y: 240, endPoint x: 302, endPoint y: 236, distance: 4.8
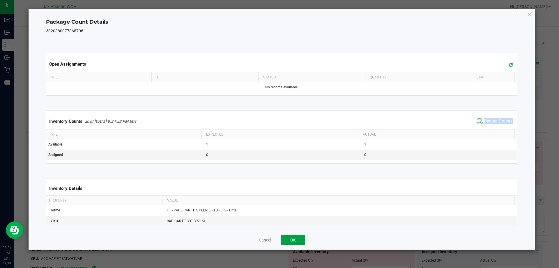
click at [299, 239] on button "OK" at bounding box center [293, 240] width 24 height 10
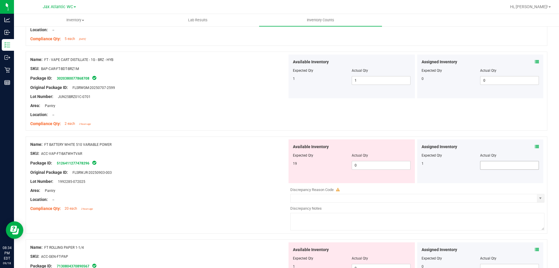
scroll to position [437, 0]
click at [535, 146] on icon at bounding box center [537, 146] width 4 height 4
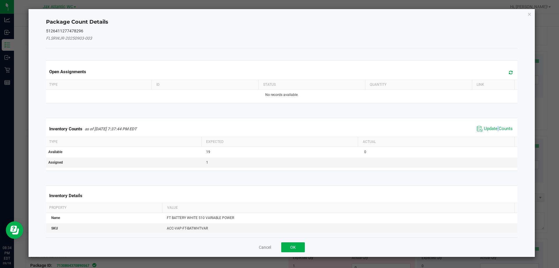
click at [494, 134] on div "Inventory Counts as of Sep 18, 2025 7:37:44 PM EDT Update Counts" at bounding box center [282, 129] width 474 height 16
click at [484, 129] on span "Update Counts" at bounding box center [498, 129] width 29 height 6
click at [481, 129] on div "Inventory Counts as of Sep 18, 2025 7:37:44 PM EDT Update Counts" at bounding box center [282, 128] width 474 height 15
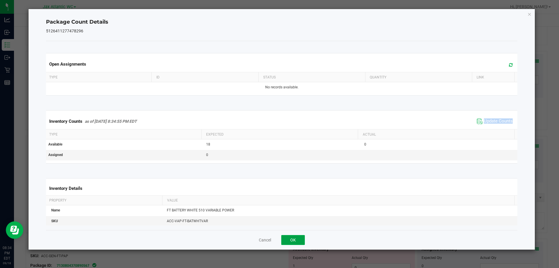
click at [297, 241] on button "OK" at bounding box center [293, 240] width 24 height 10
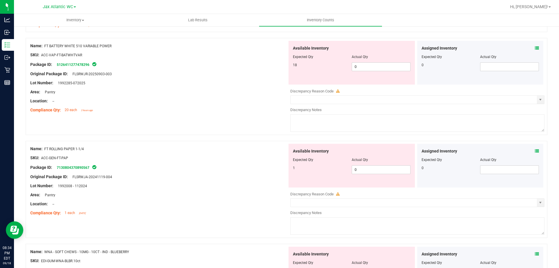
scroll to position [553, 0]
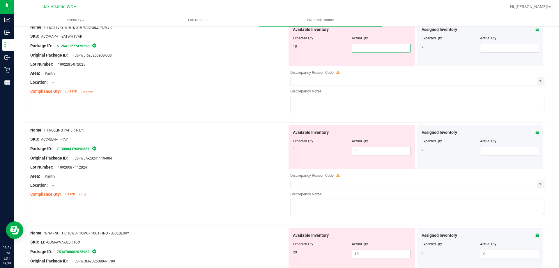
drag, startPoint x: 361, startPoint y: 46, endPoint x: 308, endPoint y: 56, distance: 54.0
click at [298, 46] on div "18 0 0" at bounding box center [352, 48] width 118 height 9
type input "18"
click at [233, 74] on div "Area: Pantry" at bounding box center [158, 73] width 257 height 6
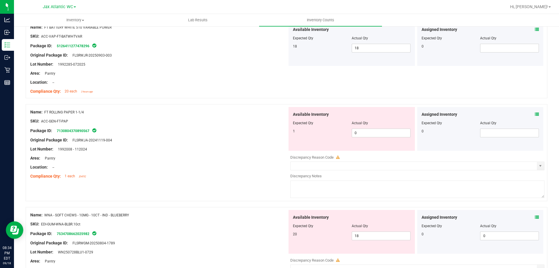
click at [535, 113] on icon at bounding box center [537, 114] width 4 height 4
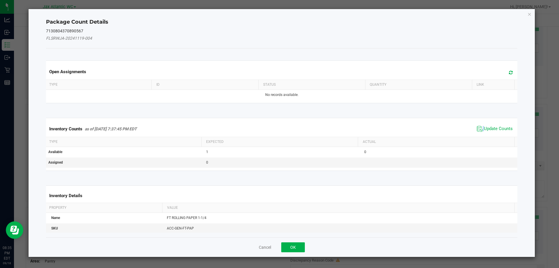
drag, startPoint x: 472, startPoint y: 129, endPoint x: 477, endPoint y: 123, distance: 7.8
click at [477, 126] on icon at bounding box center [480, 128] width 6 height 6
click at [477, 123] on div "Inventory Counts as of Sep 18, 2025 7:37:45 PM EDT Update Counts" at bounding box center [282, 129] width 474 height 16
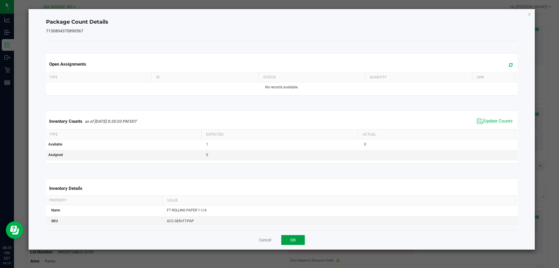
click at [298, 238] on button "OK" at bounding box center [293, 240] width 24 height 10
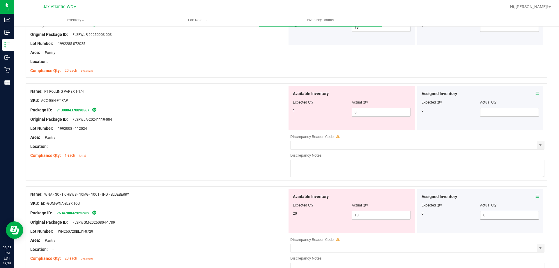
scroll to position [640, 0]
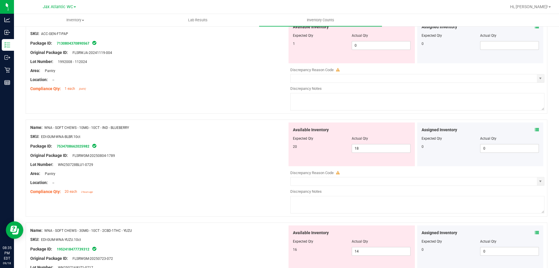
click at [535, 130] on div "Assigned Inventory Expected Qty Actual Qty 0 0 0" at bounding box center [480, 144] width 126 height 44
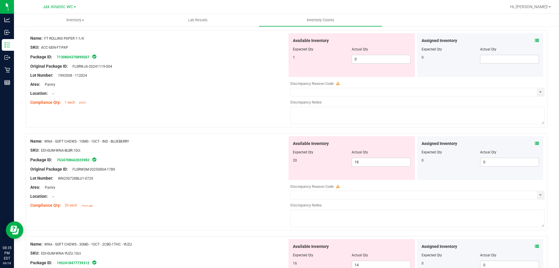
scroll to position [582, 0]
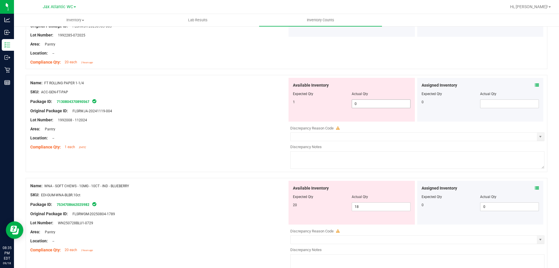
drag, startPoint x: 360, startPoint y: 106, endPoint x: 324, endPoint y: 108, distance: 35.3
click at [324, 108] on div "Available Inventory Expected Qty Actual Qty 1 0 0" at bounding box center [351, 100] width 126 height 44
type input "1"
click at [252, 138] on div "Location: --" at bounding box center [158, 138] width 257 height 6
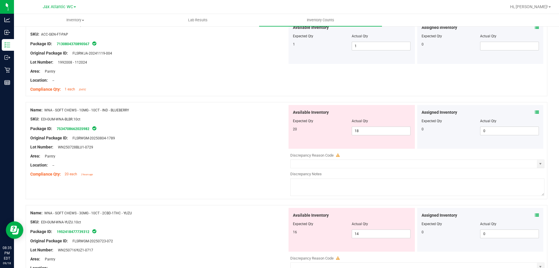
scroll to position [640, 0]
click at [535, 114] on span at bounding box center [537, 112] width 4 height 6
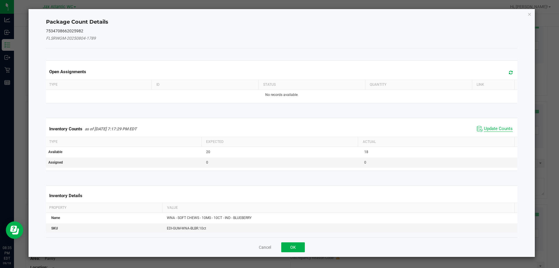
click at [485, 131] on span "Update Counts" at bounding box center [498, 129] width 29 height 6
click at [485, 128] on div "Inventory Counts as of Sep 18, 2025 7:17:29 PM EDT Update Counts" at bounding box center [282, 128] width 474 height 15
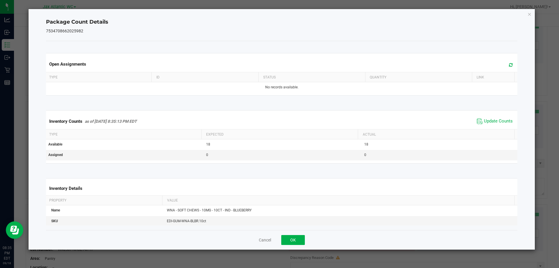
click at [485, 126] on div "Inventory Counts as of Sep 18, 2025 8:35:13 PM EDT Update Counts" at bounding box center [282, 121] width 474 height 16
click at [297, 238] on button "OK" at bounding box center [293, 240] width 24 height 10
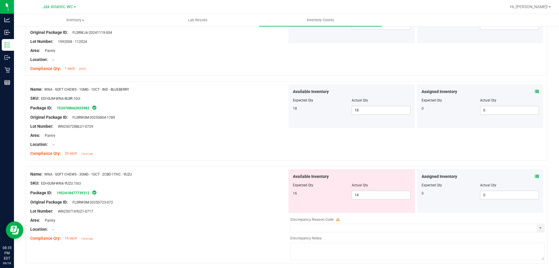
scroll to position [682, 0]
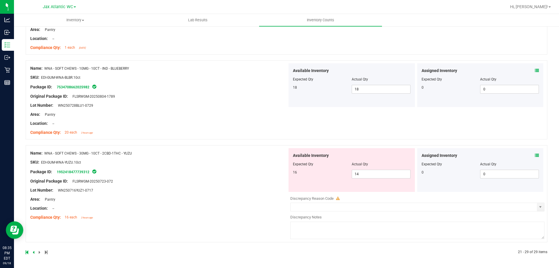
click at [527, 155] on div "Assigned Inventory" at bounding box center [481, 155] width 118 height 6
click at [535, 155] on icon at bounding box center [537, 155] width 4 height 4
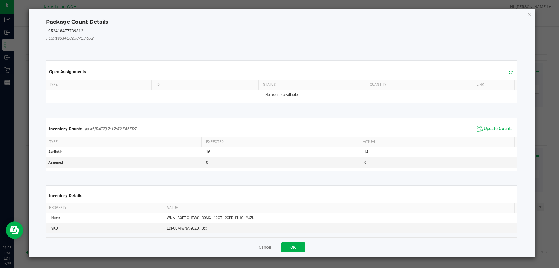
click at [496, 123] on div "Inventory Counts as of Sep 18, 2025 7:17:52 PM EDT Update Counts" at bounding box center [282, 129] width 474 height 16
click at [493, 126] on span "Update Counts" at bounding box center [498, 129] width 29 height 6
click at [492, 126] on div "Inventory Counts as of Sep 18, 2025 7:17:52 PM EDT Update Counts" at bounding box center [282, 129] width 474 height 16
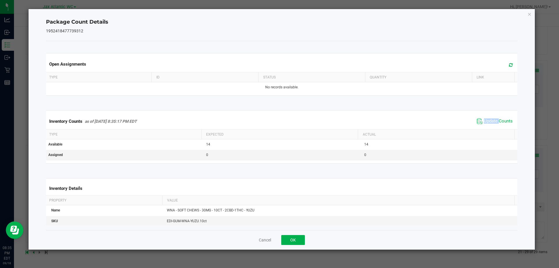
click at [492, 127] on div "Inventory Counts as of Sep 18, 2025 8:35:17 PM EDT Update Counts" at bounding box center [282, 121] width 474 height 16
drag, startPoint x: 492, startPoint y: 127, endPoint x: 390, endPoint y: 169, distance: 110.7
click at [491, 127] on div "Inventory Counts as of Sep 18, 2025 8:35:17 PM EDT Update Counts" at bounding box center [282, 121] width 474 height 16
click at [295, 239] on button "OK" at bounding box center [293, 240] width 24 height 10
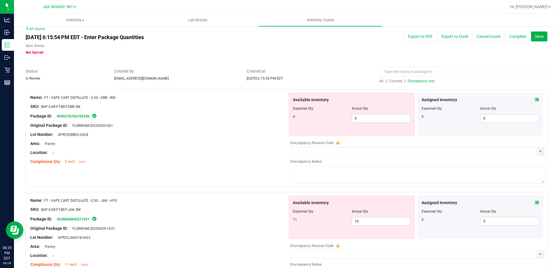
scroll to position [0, 0]
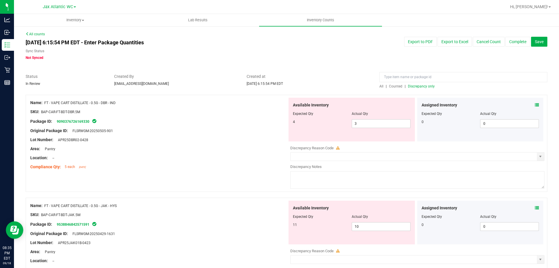
click at [418, 87] on span "Discrepancy only" at bounding box center [421, 86] width 27 height 4
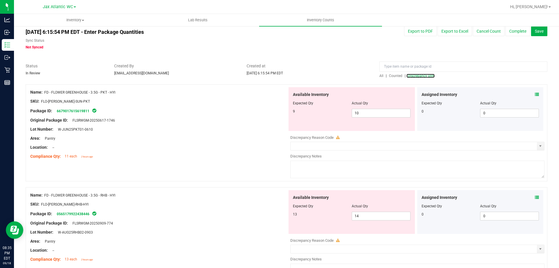
scroll to position [29, 0]
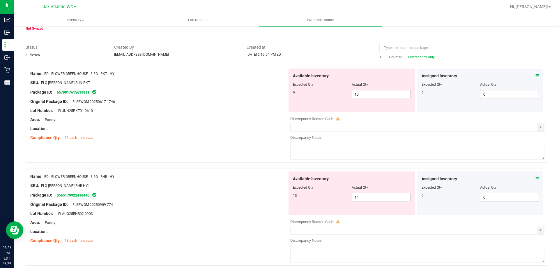
click at [169, 148] on div "Name: FD - FLOWER GREENHOUSE - 3.5G - PKT - HYI SKU: FLO-BUD-FD-SUN-PKT Package…" at bounding box center [287, 114] width 522 height 97
click at [367, 94] on span "10 10" at bounding box center [381, 94] width 59 height 9
click at [367, 94] on input "10" at bounding box center [381, 94] width 58 height 8
type input "9"
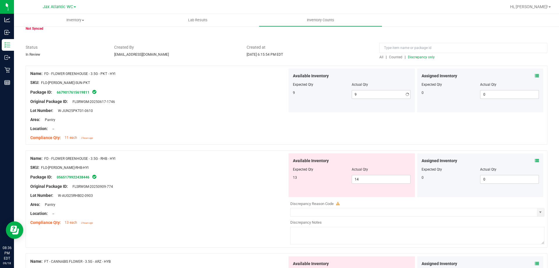
click at [241, 105] on div at bounding box center [158, 106] width 257 height 3
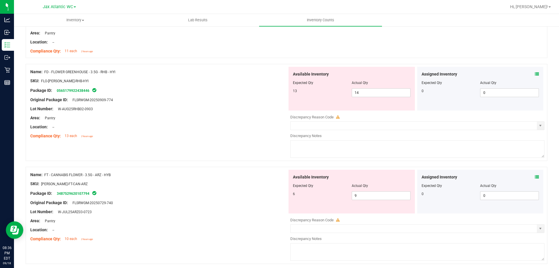
scroll to position [116, 0]
click at [379, 92] on span "14 14" at bounding box center [381, 91] width 59 height 9
click at [379, 92] on input "14" at bounding box center [381, 92] width 58 height 8
type input "13"
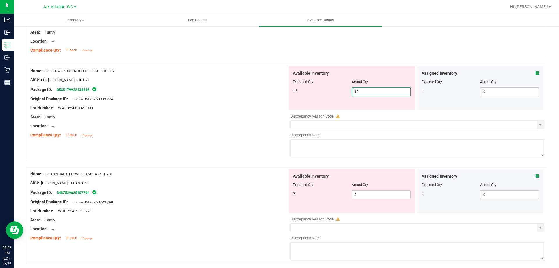
click at [175, 132] on div "Compliance Qty: 13 each 2 hours ago" at bounding box center [158, 135] width 257 height 6
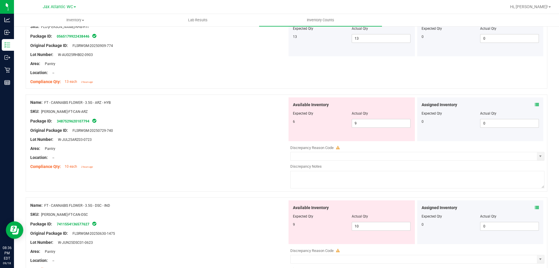
scroll to position [175, 0]
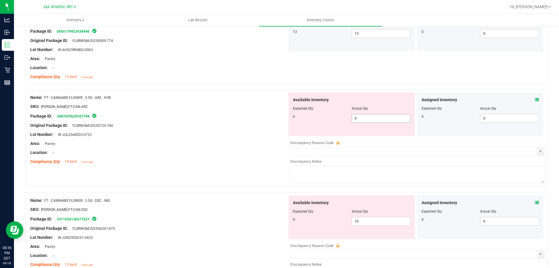
click at [358, 118] on span "9 9" at bounding box center [381, 118] width 59 height 9
click at [358, 118] on input "9" at bounding box center [381, 118] width 58 height 8
type input "6"
click at [229, 125] on div "Original Package ID: FLSRWGM-20250729-740" at bounding box center [158, 125] width 257 height 6
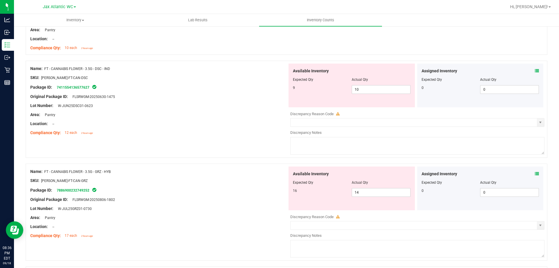
scroll to position [291, 0]
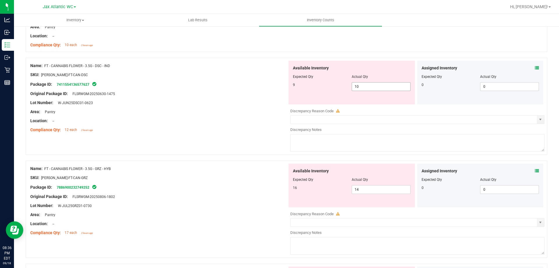
click at [368, 88] on span "10 10" at bounding box center [381, 86] width 59 height 9
click at [368, 88] on input "10" at bounding box center [381, 86] width 58 height 8
type input "9"
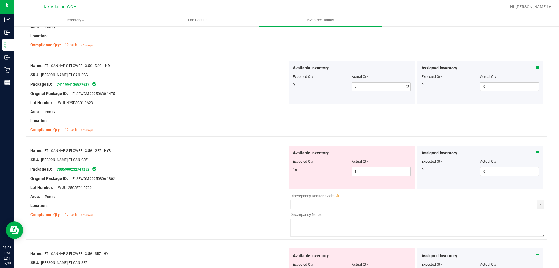
click at [229, 112] on div "Area: Pantry" at bounding box center [158, 112] width 257 height 6
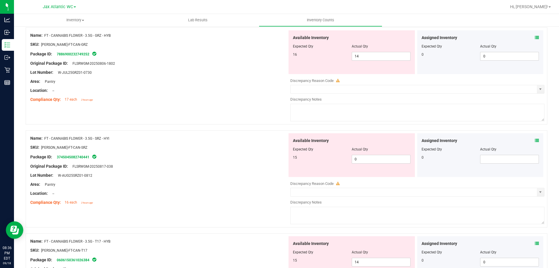
scroll to position [408, 0]
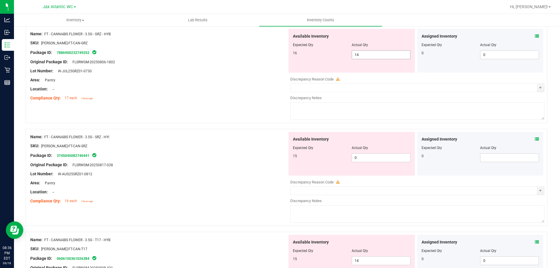
click at [360, 55] on span "14 14" at bounding box center [381, 54] width 59 height 9
click at [360, 55] on input "14" at bounding box center [381, 55] width 58 height 8
type input "16"
click at [256, 89] on div "Location: --" at bounding box center [158, 89] width 257 height 6
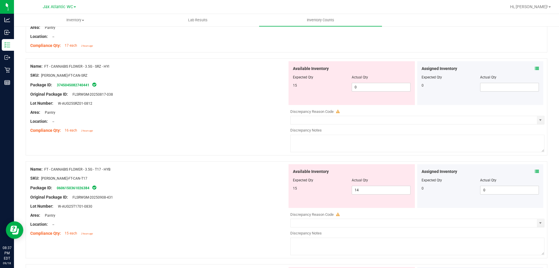
scroll to position [466, 0]
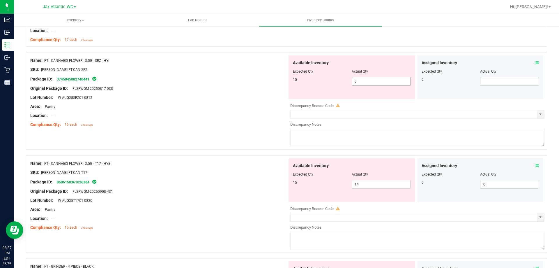
click at [356, 80] on span "0 0" at bounding box center [381, 81] width 59 height 9
click at [356, 80] on input "0" at bounding box center [381, 81] width 58 height 8
type input "15"
click at [241, 122] on div "Compliance Qty: 16 each 2 hours ago" at bounding box center [158, 124] width 257 height 6
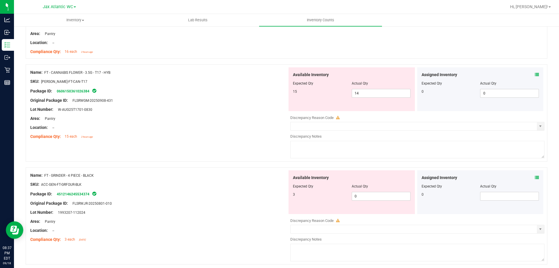
scroll to position [582, 0]
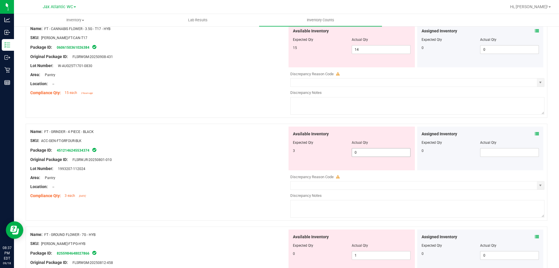
click at [374, 152] on span "0 0" at bounding box center [381, 152] width 59 height 9
click at [374, 152] on input "0" at bounding box center [381, 152] width 58 height 8
type input "3"
click at [209, 138] on div "SKU: ACC-GEN-FT-GRFOUR-BLK" at bounding box center [158, 140] width 257 height 6
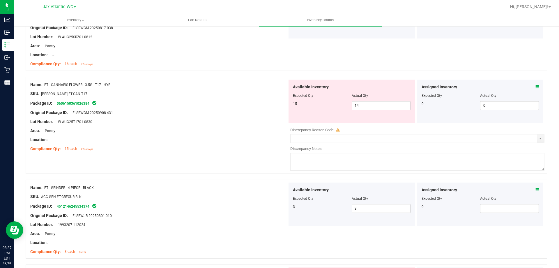
scroll to position [524, 0]
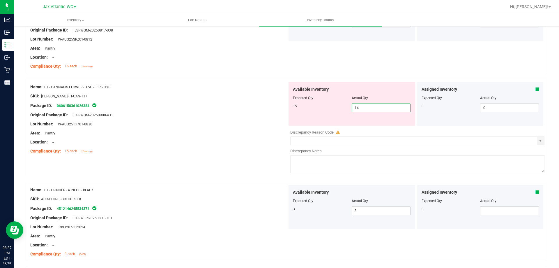
click at [376, 108] on span "14 14" at bounding box center [381, 107] width 59 height 9
click at [376, 108] on input "14" at bounding box center [381, 108] width 58 height 8
type input "15"
click at [227, 115] on div "Original Package ID: FLSRWGM-20250908-431" at bounding box center [158, 115] width 257 height 6
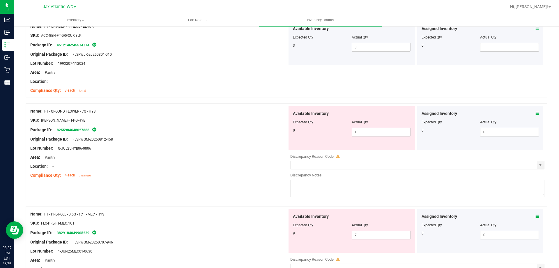
scroll to position [670, 0]
click at [362, 130] on span "1 1" at bounding box center [381, 131] width 59 height 9
click at [362, 130] on input "1" at bounding box center [381, 132] width 58 height 8
type input "0"
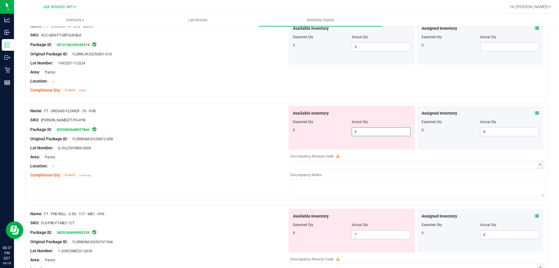
click at [216, 119] on div "SKU: FLO-BUD-FT-PG-HYB" at bounding box center [158, 120] width 257 height 6
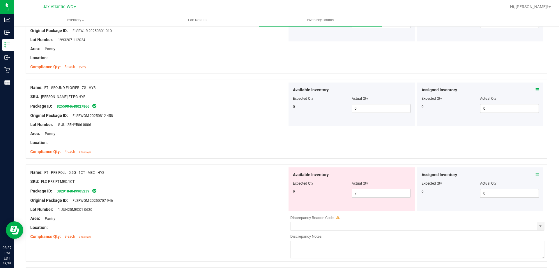
scroll to position [786, 0]
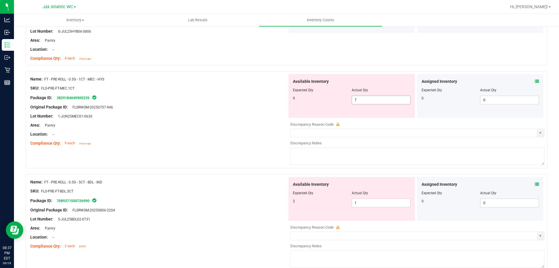
click at [361, 98] on span "7 7" at bounding box center [381, 99] width 59 height 9
click at [361, 98] on input "7" at bounding box center [381, 100] width 58 height 8
type input "9"
click at [239, 119] on div at bounding box center [158, 120] width 257 height 3
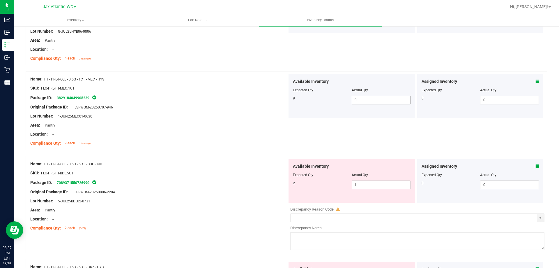
click at [366, 102] on span "9 9" at bounding box center [381, 99] width 59 height 9
click at [0, 0] on input "9" at bounding box center [0, 0] width 0 height 0
type input "7"
click at [243, 108] on div "Original Package ID: FLSRWGM-20250707-946" at bounding box center [158, 107] width 257 height 6
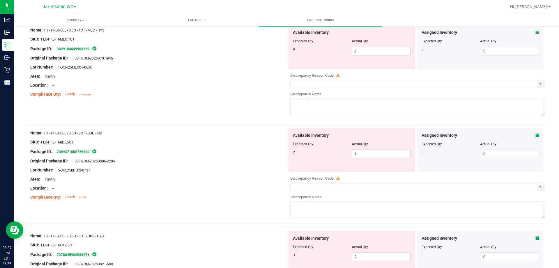
scroll to position [902, 0]
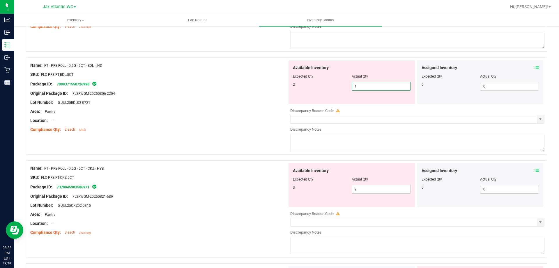
click at [375, 87] on span "1 1" at bounding box center [381, 86] width 59 height 9
click at [375, 87] on input "1" at bounding box center [381, 86] width 58 height 8
click at [234, 99] on div at bounding box center [158, 97] width 257 height 3
click at [246, 100] on div "Lot Number: 5-JUL25BDL02-0731" at bounding box center [158, 102] width 257 height 6
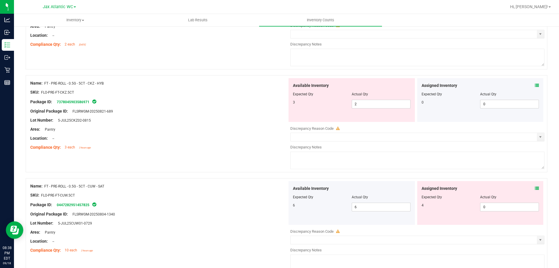
scroll to position [990, 0]
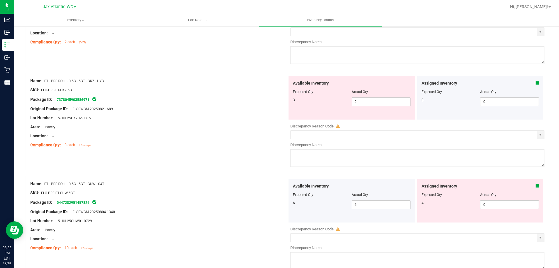
click at [535, 186] on icon at bounding box center [537, 186] width 4 height 4
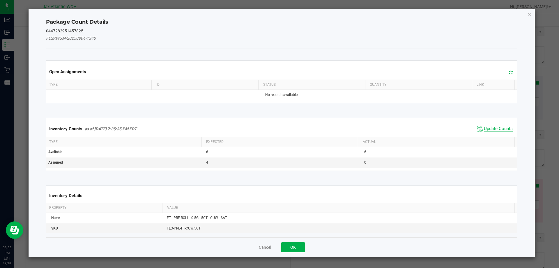
click at [490, 132] on span "Update Counts" at bounding box center [494, 128] width 39 height 9
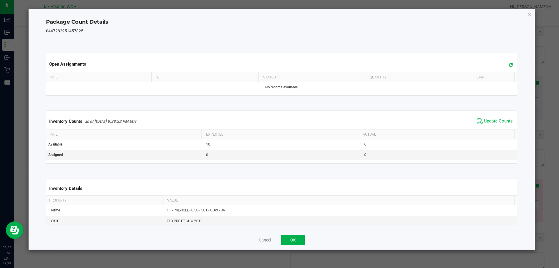
click at [490, 129] on div "Inventory Counts as of Sep 18, 2025 8:38:22 PM EDT Update Counts" at bounding box center [282, 121] width 474 height 16
click at [491, 120] on span "Update Counts" at bounding box center [498, 121] width 29 height 6
click at [490, 120] on span "Update Counts" at bounding box center [498, 121] width 29 height 6
drag, startPoint x: 298, startPoint y: 239, endPoint x: 272, endPoint y: 225, distance: 29.6
click at [298, 238] on button "OK" at bounding box center [293, 240] width 24 height 10
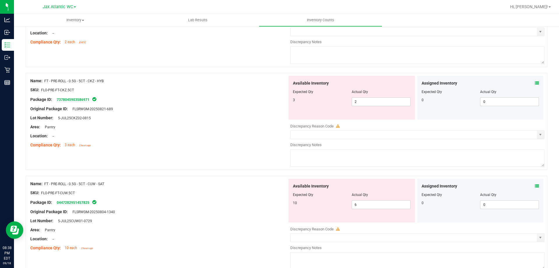
click at [252, 175] on div at bounding box center [287, 173] width 522 height 6
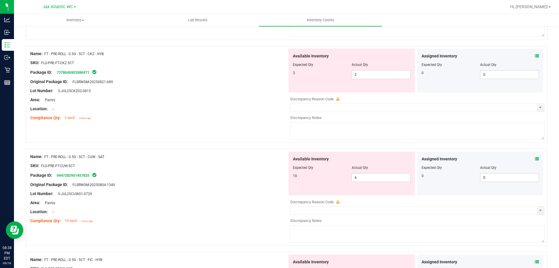
scroll to position [1048, 0]
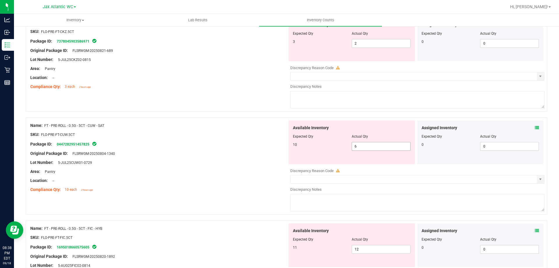
click at [354, 150] on div "Available Inventory Expected Qty Actual Qty 10 6 6" at bounding box center [351, 142] width 126 height 44
click at [355, 150] on span "6 6" at bounding box center [381, 146] width 59 height 9
type input "610"
click at [243, 166] on div at bounding box center [158, 166] width 257 height 3
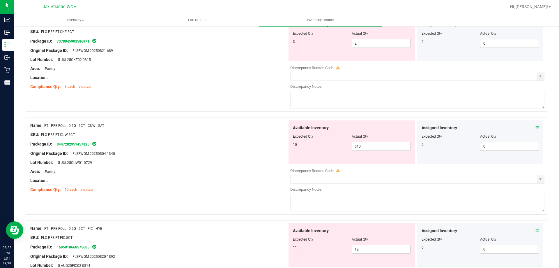
click at [385, 151] on div "Available Inventory Expected Qty Actual Qty 10 610 610" at bounding box center [351, 142] width 126 height 44
click at [384, 151] on div "Available Inventory Expected Qty Actual Qty 10 610 610" at bounding box center [351, 142] width 126 height 44
click at [382, 148] on span "610 610" at bounding box center [381, 146] width 59 height 9
click at [382, 148] on input "610" at bounding box center [381, 146] width 58 height 8
type input "10"
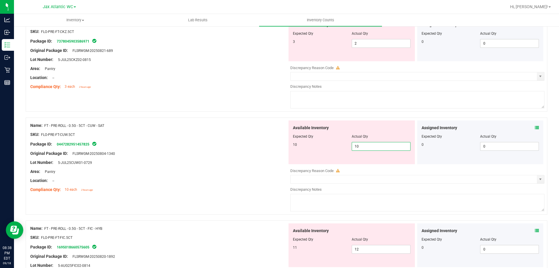
type input "10"
click at [216, 162] on div "Lot Number: 5-JUL25CUW01-0729" at bounding box center [158, 162] width 257 height 6
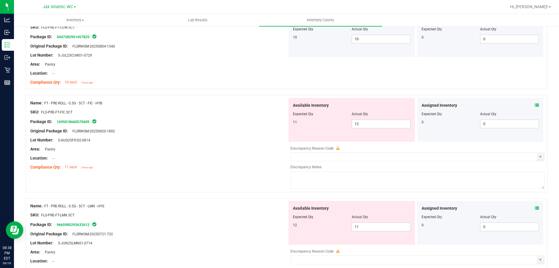
scroll to position [1164, 0]
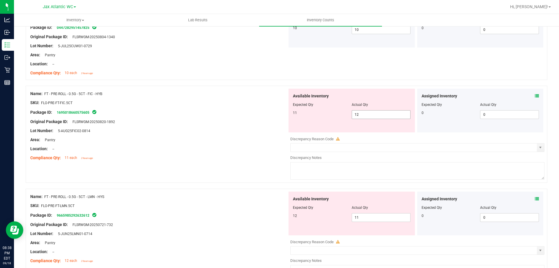
click at [362, 115] on span "12 12" at bounding box center [381, 114] width 59 height 9
click at [362, 115] on input "12" at bounding box center [381, 114] width 58 height 8
type input "8"
click at [231, 132] on div "Lot Number: 5-AUG25FIC02-0814" at bounding box center [158, 131] width 257 height 6
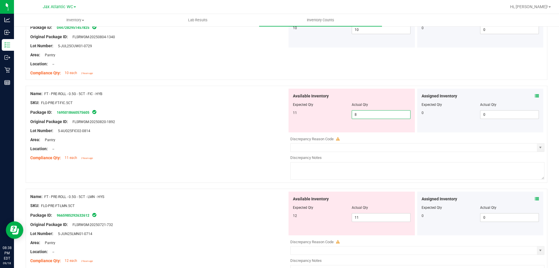
click at [374, 116] on span "8 8" at bounding box center [381, 114] width 59 height 9
click at [374, 116] on input "8" at bounding box center [381, 114] width 58 height 8
type input "11"
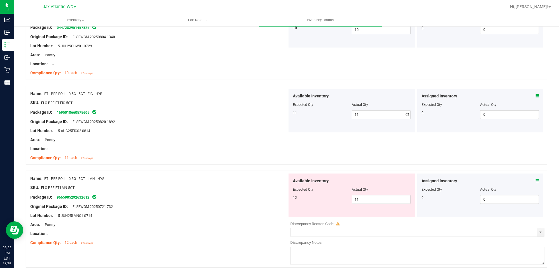
click at [236, 132] on div "Lot Number: 5-AUG25FIC02-0814" at bounding box center [158, 131] width 257 height 6
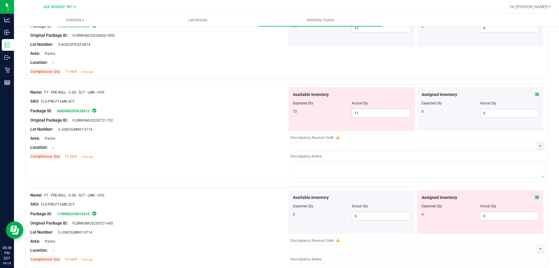
scroll to position [1252, 0]
click at [535, 195] on icon at bounding box center [537, 196] width 4 height 4
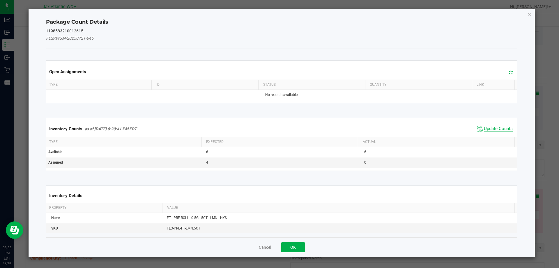
drag, startPoint x: 499, startPoint y: 134, endPoint x: 497, endPoint y: 130, distance: 4.6
click at [499, 132] on div "Inventory Counts as of Sep 18, 2025 6:20:41 PM EDT Update Counts" at bounding box center [282, 129] width 474 height 16
click at [496, 129] on span "Update Counts" at bounding box center [498, 129] width 29 height 6
drag, startPoint x: 495, startPoint y: 128, endPoint x: 491, endPoint y: 121, distance: 7.4
click at [494, 126] on div "Inventory Counts as of Sep 18, 2025 6:20:41 PM EDT Update Counts" at bounding box center [282, 128] width 474 height 15
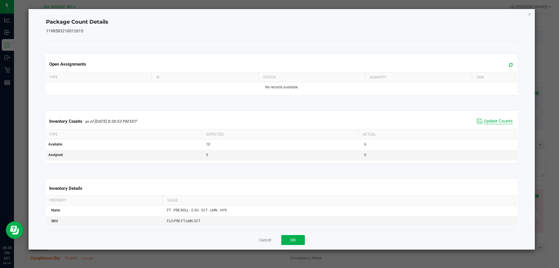
click at [489, 119] on span "Update Counts" at bounding box center [498, 121] width 29 height 6
click at [489, 119] on span "Update Counts" at bounding box center [498, 120] width 29 height 5
click at [295, 238] on button "OK" at bounding box center [293, 240] width 24 height 10
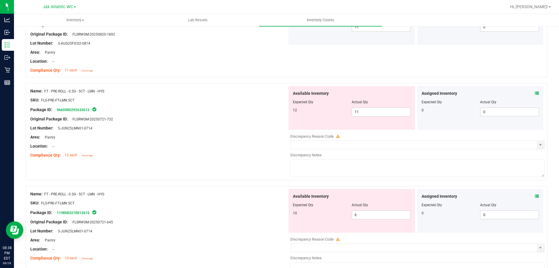
click at [228, 181] on div at bounding box center [287, 183] width 522 height 6
click at [381, 215] on span "6 6" at bounding box center [381, 214] width 59 height 9
click at [381, 215] on input "6" at bounding box center [381, 214] width 58 height 8
type input "10"
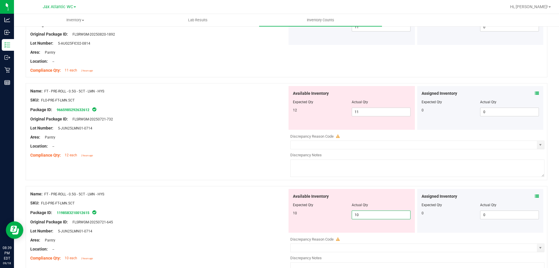
click at [240, 169] on div "Name: FT - PRE-ROLL - 0.5G - 5CT - LMN - HYS SKU: FLO-PRE-FT-LMN.5CT Package ID…" at bounding box center [287, 131] width 522 height 97
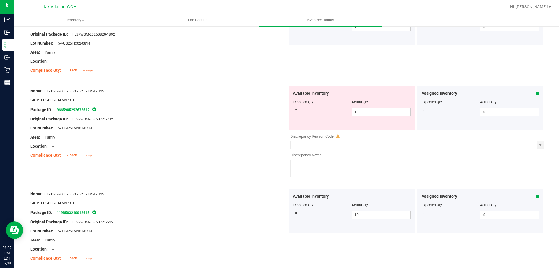
click at [535, 93] on icon at bounding box center [537, 93] width 4 height 4
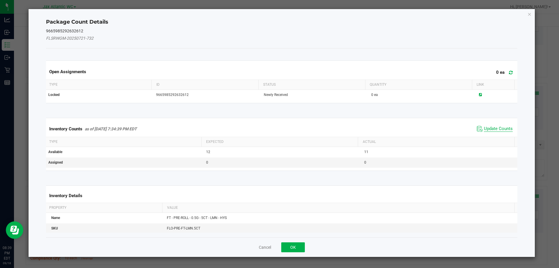
click at [489, 129] on span "Update Counts" at bounding box center [498, 129] width 29 height 6
click at [489, 128] on div "Inventory Counts as of Sep 18, 2025 7:34:39 PM EDT Update Counts" at bounding box center [282, 129] width 474 height 16
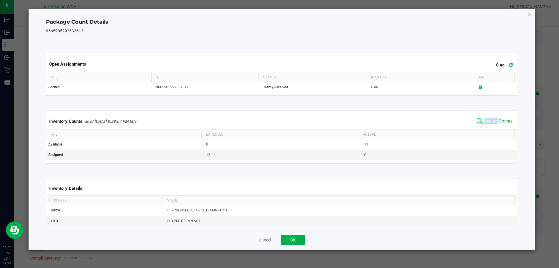
click at [489, 120] on span "Update Counts" at bounding box center [498, 121] width 29 height 6
click at [489, 120] on span "Update Counts" at bounding box center [498, 120] width 29 height 5
click at [302, 238] on button "OK" at bounding box center [293, 240] width 24 height 10
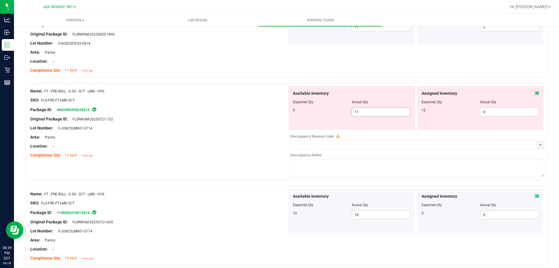
click at [368, 112] on span "11 11" at bounding box center [381, 111] width 59 height 9
click at [368, 112] on input "11" at bounding box center [381, 112] width 58 height 8
type input "0"
click at [215, 149] on div "Name: FT - PRE-ROLL - 0.5G - 5CT - LMN - HYS SKU: FLO-PRE-FT-LMN.5CT Package ID…" at bounding box center [158, 123] width 257 height 74
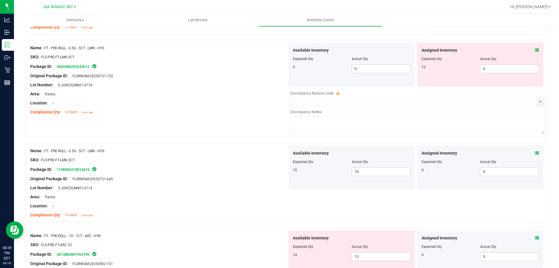
scroll to position [1397, 0]
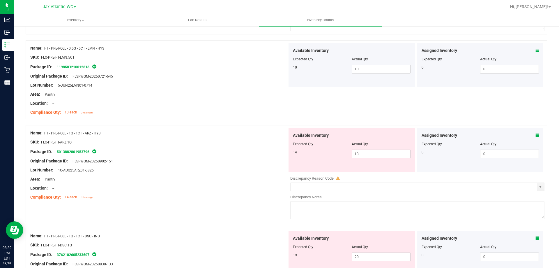
click at [535, 135] on icon at bounding box center [537, 135] width 4 height 4
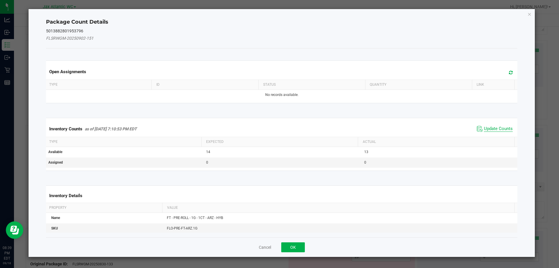
click at [490, 127] on span "Update Counts" at bounding box center [498, 129] width 29 height 6
drag, startPoint x: 489, startPoint y: 127, endPoint x: 489, endPoint y: 124, distance: 2.9
click at [489, 126] on div "Inventory Counts as of Sep 18, 2025 7:10:53 PM EDT Update Counts" at bounding box center [282, 128] width 474 height 15
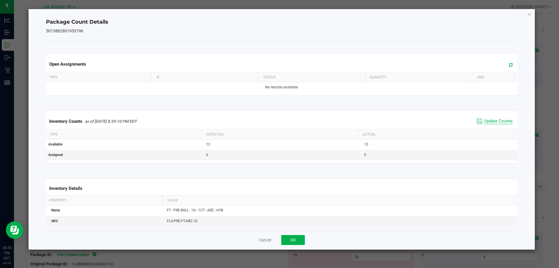
click at [489, 120] on span "Update Counts" at bounding box center [498, 121] width 29 height 6
click at [486, 120] on span "Update Counts" at bounding box center [498, 120] width 29 height 5
click at [293, 233] on div "Cancel OK" at bounding box center [282, 240] width 472 height 20
click at [292, 237] on button "OK" at bounding box center [293, 240] width 24 height 10
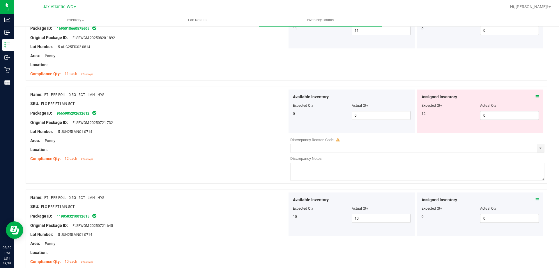
scroll to position [1252, 0]
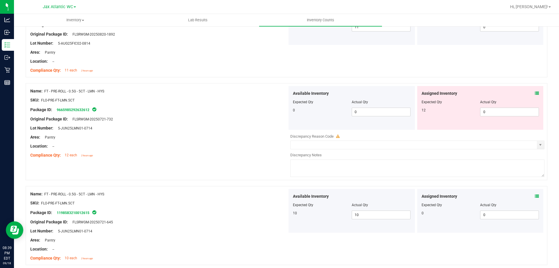
click at [535, 91] on icon at bounding box center [537, 93] width 4 height 4
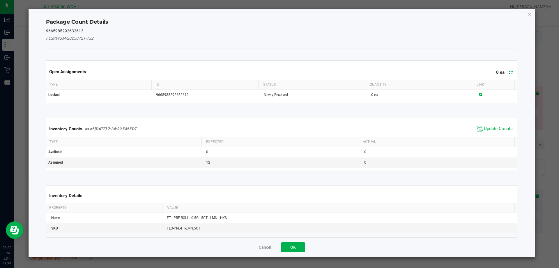
drag, startPoint x: 491, startPoint y: 118, endPoint x: 488, endPoint y: 125, distance: 7.5
click at [491, 119] on kendo-grid "Inventory Counts as of Sep 18, 2025 7:34:39 PM EDT Update Counts Type Expected …" at bounding box center [282, 144] width 480 height 53
click at [488, 126] on span "Update Counts" at bounding box center [498, 129] width 29 height 6
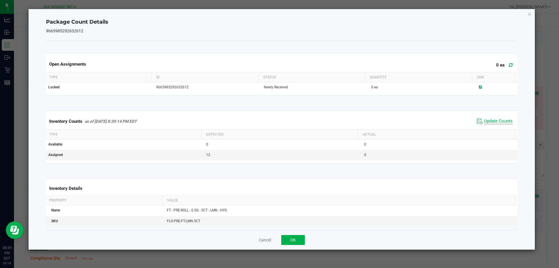
drag, startPoint x: 488, startPoint y: 128, endPoint x: 492, endPoint y: 122, distance: 7.2
click at [489, 128] on div "Inventory Counts as of Sep 18, 2025 8:39:14 PM EDT Update Counts" at bounding box center [282, 121] width 474 height 16
click at [492, 121] on span "Update Counts" at bounding box center [498, 121] width 29 height 6
click at [491, 121] on span "Update Counts" at bounding box center [498, 120] width 29 height 5
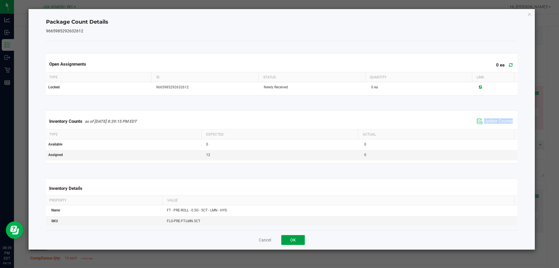
drag, startPoint x: 290, startPoint y: 240, endPoint x: 309, endPoint y: 231, distance: 21.6
click at [290, 240] on button "OK" at bounding box center [293, 240] width 24 height 10
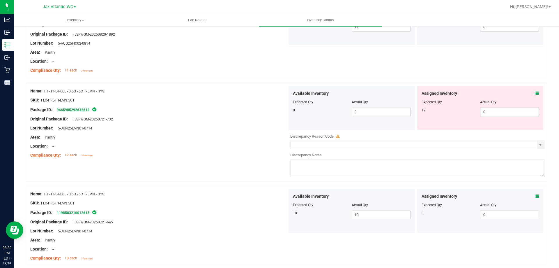
click at [480, 109] on span "0 0" at bounding box center [509, 111] width 59 height 9
click at [483, 112] on input "0" at bounding box center [509, 112] width 58 height 8
drag, startPoint x: 483, startPoint y: 112, endPoint x: 435, endPoint y: 113, distance: 47.7
click at [436, 112] on div "12 0 0" at bounding box center [481, 111] width 118 height 9
type input "12"
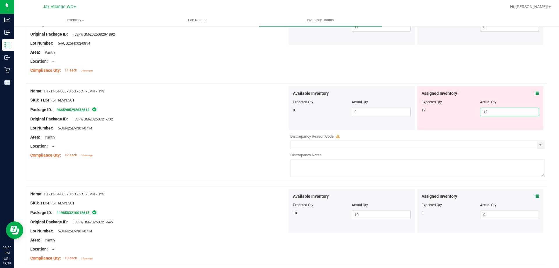
type input "12"
click at [183, 115] on div at bounding box center [158, 114] width 257 height 3
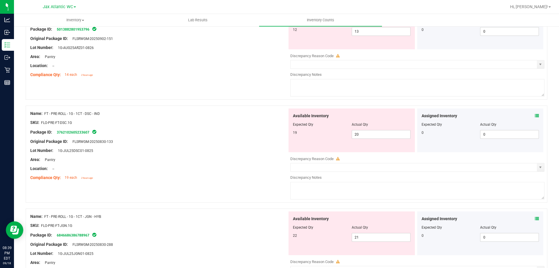
scroll to position [1485, 0]
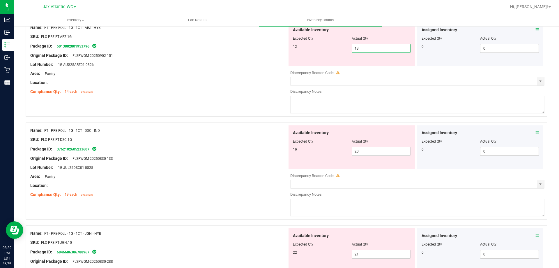
click at [372, 51] on span "13 13" at bounding box center [381, 48] width 59 height 9
click at [372, 51] on input "13" at bounding box center [381, 48] width 58 height 8
type input "12"
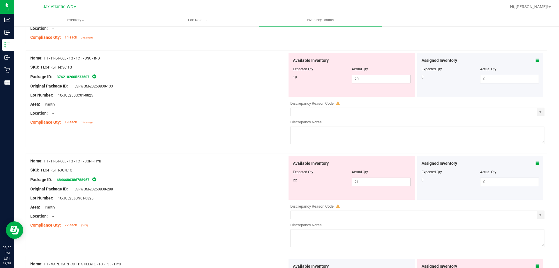
scroll to position [1543, 0]
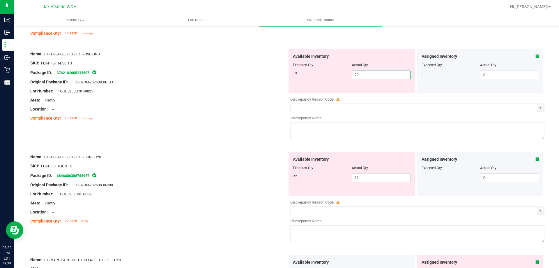
click at [380, 75] on span "20 20" at bounding box center [381, 74] width 59 height 9
click at [380, 75] on input "20" at bounding box center [381, 75] width 58 height 8
click at [272, 111] on div "Location: --" at bounding box center [158, 109] width 257 height 6
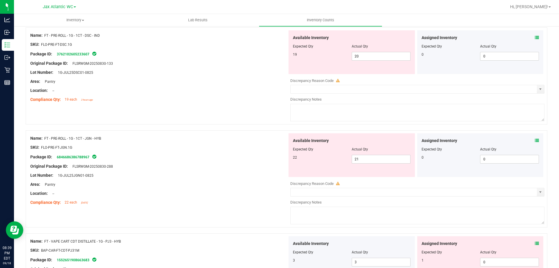
scroll to position [1572, 0]
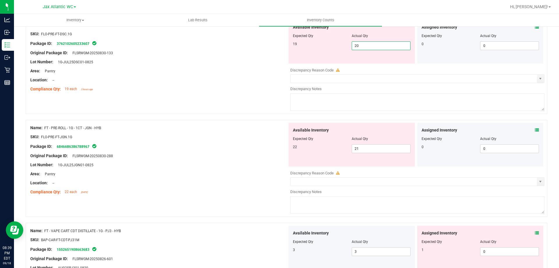
click at [362, 46] on span "20 20" at bounding box center [381, 45] width 59 height 9
drag, startPoint x: 362, startPoint y: 46, endPoint x: 305, endPoint y: 46, distance: 57.1
click at [305, 46] on div "19 20 2019" at bounding box center [352, 45] width 118 height 9
type input "19"
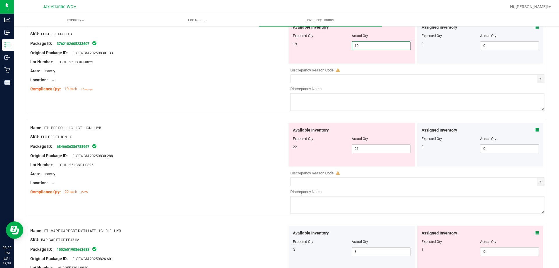
click at [272, 66] on div at bounding box center [158, 66] width 257 height 3
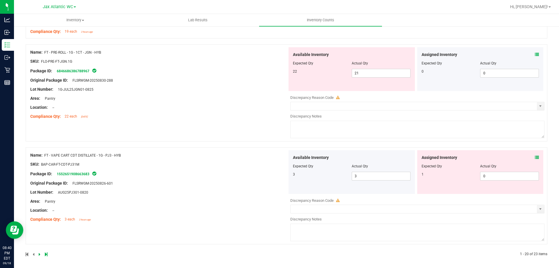
scroll to position [1631, 0]
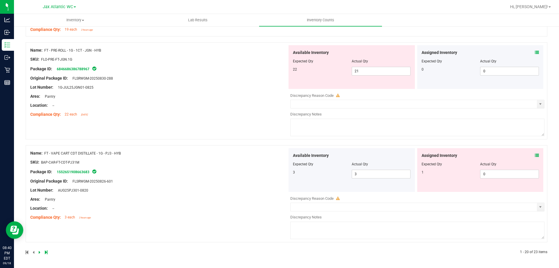
click at [535, 152] on span at bounding box center [537, 155] width 4 height 6
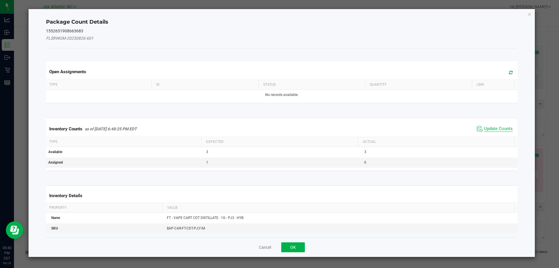
click at [495, 126] on span "Update Counts" at bounding box center [498, 129] width 29 height 6
drag, startPoint x: 495, startPoint y: 126, endPoint x: 493, endPoint y: 123, distance: 4.4
click at [495, 126] on div "Inventory Counts as of Sep 18, 2025 6:48:25 PM EDT Update Counts" at bounding box center [282, 128] width 474 height 15
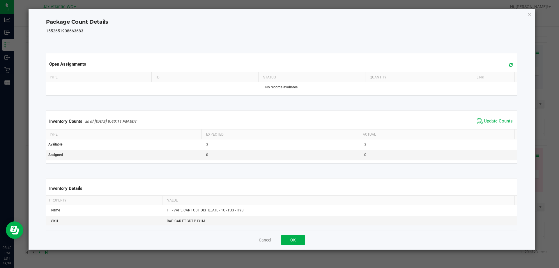
click at [491, 119] on span "Update Counts" at bounding box center [498, 121] width 29 height 6
click at [491, 119] on span "Update Counts" at bounding box center [498, 120] width 29 height 5
drag, startPoint x: 305, startPoint y: 233, endPoint x: 304, endPoint y: 237, distance: 3.8
click at [305, 233] on div "Cancel OK" at bounding box center [282, 240] width 472 height 20
click at [304, 237] on button "OK" at bounding box center [293, 240] width 24 height 10
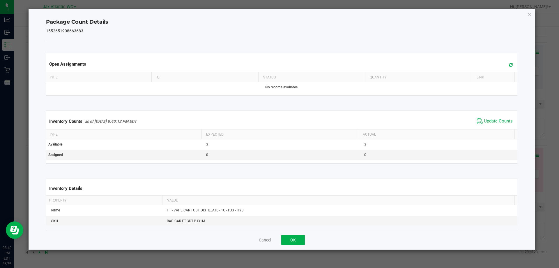
scroll to position [1613, 0]
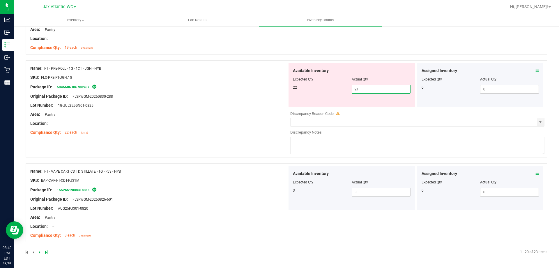
click at [369, 92] on span "21 21" at bounding box center [381, 89] width 59 height 9
click at [369, 92] on input "21" at bounding box center [381, 89] width 58 height 8
type input "22"
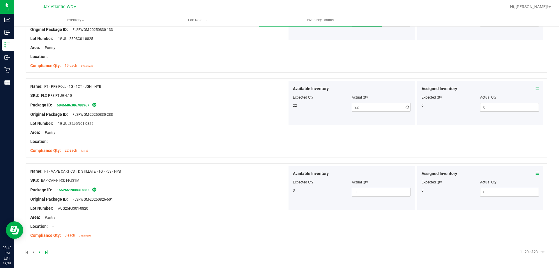
click at [271, 97] on div "Name: FT - PRE-ROLL - 1G - 1CT - JGN - HYB SKU: FLO-PRE-FT-JGN.1G Package ID: 6…" at bounding box center [158, 118] width 257 height 74
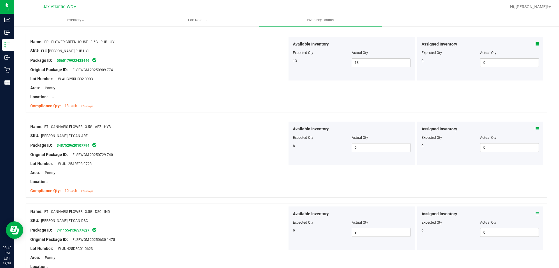
scroll to position [0, 0]
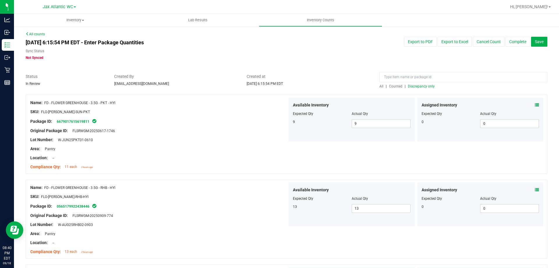
click at [415, 84] on div "All | Counted | Discrepancy only" at bounding box center [463, 86] width 168 height 5
click at [415, 86] on span "Discrepancy only" at bounding box center [421, 86] width 27 height 4
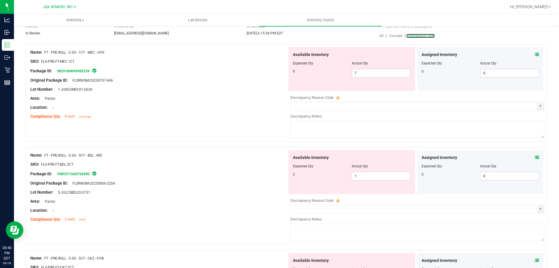
scroll to position [29, 0]
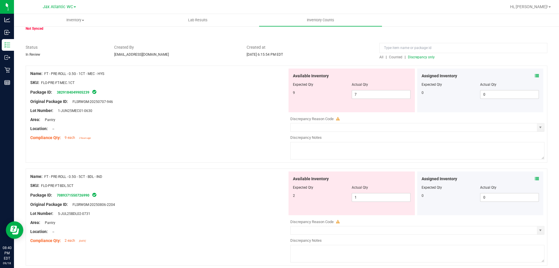
click at [535, 76] on icon at bounding box center [537, 76] width 4 height 4
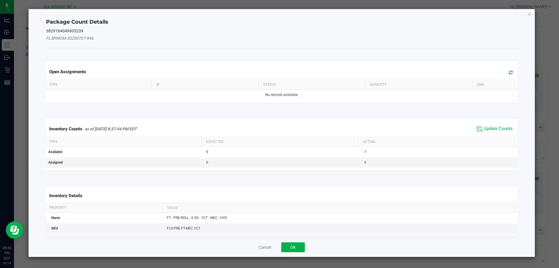
click at [486, 131] on span "Update Counts" at bounding box center [494, 128] width 39 height 9
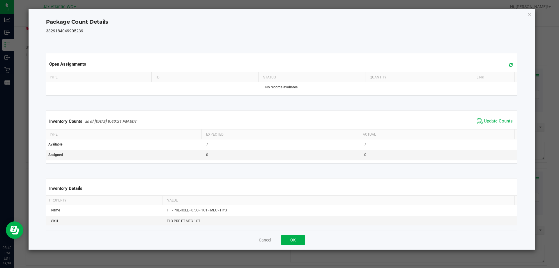
click at [487, 129] on div "Inventory Counts as of Sep 18, 2025 8:40:21 PM EDT Update Counts" at bounding box center [282, 121] width 474 height 16
click at [486, 122] on span "Update Counts" at bounding box center [498, 121] width 29 height 6
drag, startPoint x: 486, startPoint y: 122, endPoint x: 464, endPoint y: 135, distance: 25.6
click at [485, 121] on span "Update Counts" at bounding box center [498, 120] width 29 height 5
drag, startPoint x: 294, startPoint y: 243, endPoint x: 300, endPoint y: 232, distance: 12.1
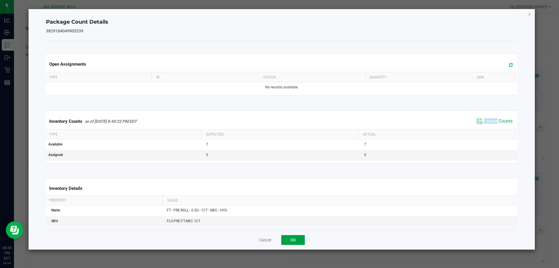
click at [297, 238] on button "OK" at bounding box center [293, 240] width 24 height 10
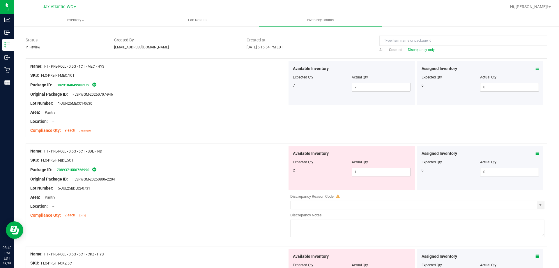
scroll to position [58, 0]
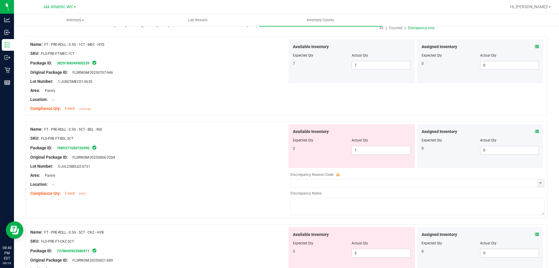
click at [530, 132] on div "Assigned Inventory" at bounding box center [481, 131] width 118 height 6
click at [535, 132] on icon at bounding box center [537, 131] width 4 height 4
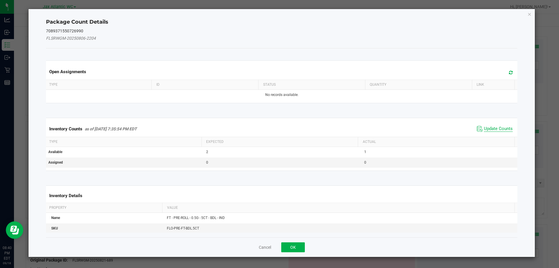
click at [491, 127] on span "Update Counts" at bounding box center [498, 129] width 29 height 6
click at [489, 128] on div "Inventory Counts as of Sep 18, 2025 7:35:54 PM EDT Update Counts" at bounding box center [282, 129] width 474 height 16
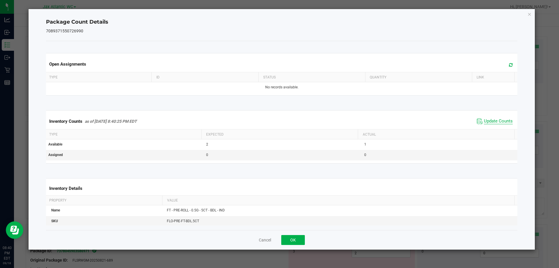
click at [488, 121] on span "Update Counts" at bounding box center [498, 121] width 29 height 6
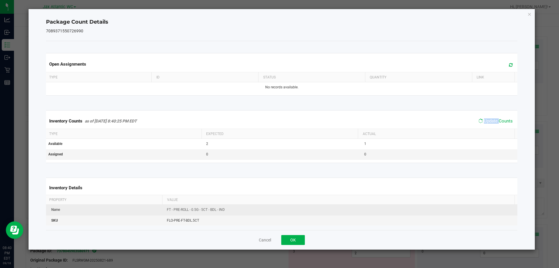
drag, startPoint x: 488, startPoint y: 121, endPoint x: 381, endPoint y: 213, distance: 140.2
click at [487, 122] on span "Update Counts" at bounding box center [498, 120] width 29 height 5
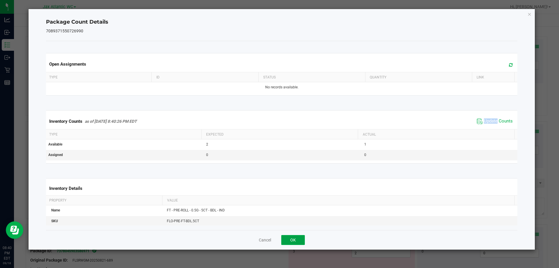
click at [293, 240] on button "OK" at bounding box center [293, 240] width 24 height 10
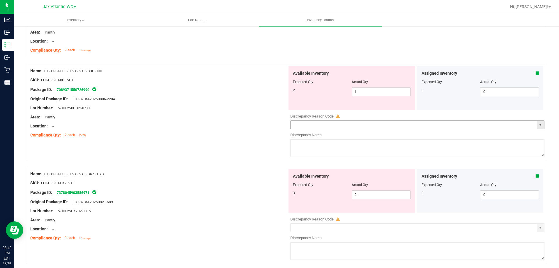
scroll to position [146, 0]
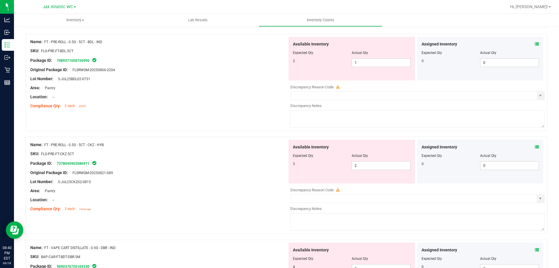
click at [535, 146] on icon at bounding box center [537, 147] width 4 height 4
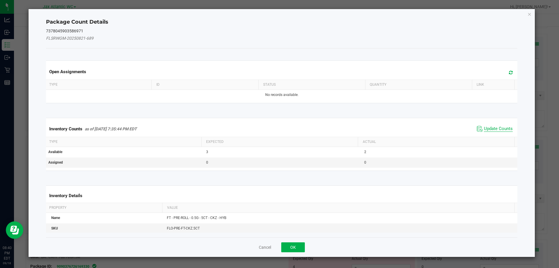
click at [502, 128] on span "Update Counts" at bounding box center [498, 129] width 29 height 6
drag, startPoint x: 502, startPoint y: 128, endPoint x: 495, endPoint y: 123, distance: 8.3
click at [502, 128] on div "Inventory Counts as of Sep 18, 2025 7:35:44 PM EDT Update Counts" at bounding box center [282, 128] width 474 height 15
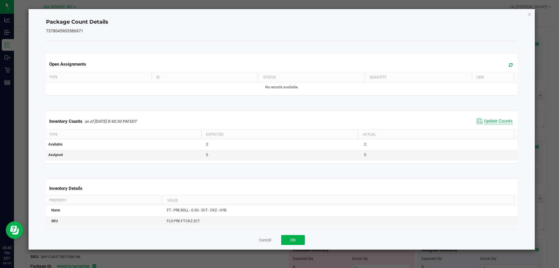
click at [493, 121] on span "Update Counts" at bounding box center [498, 121] width 29 height 6
drag, startPoint x: 493, startPoint y: 121, endPoint x: 364, endPoint y: 203, distance: 153.0
click at [493, 121] on span "Update Counts" at bounding box center [498, 120] width 29 height 5
click at [294, 238] on button "OK" at bounding box center [293, 240] width 24 height 10
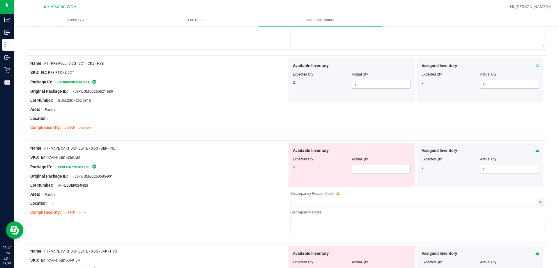
scroll to position [233, 0]
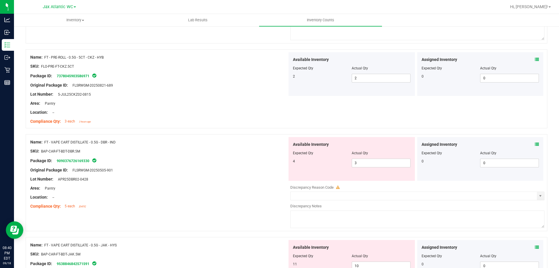
click at [535, 143] on div "Assigned Inventory Expected Qty Actual Qty 0 0 0" at bounding box center [480, 159] width 126 height 44
click at [535, 144] on icon at bounding box center [537, 144] width 4 height 4
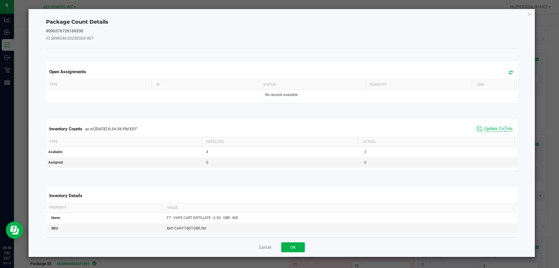
drag, startPoint x: 502, startPoint y: 124, endPoint x: 500, endPoint y: 126, distance: 3.3
click at [500, 126] on div "Inventory Counts as of Sep 18, 2025 8:34:36 PM EDT Update Counts" at bounding box center [282, 129] width 474 height 16
click at [499, 127] on span "Update Counts" at bounding box center [498, 129] width 29 height 6
drag, startPoint x: 499, startPoint y: 126, endPoint x: 488, endPoint y: 122, distance: 11.0
click at [498, 124] on span "Update Counts" at bounding box center [495, 128] width 37 height 8
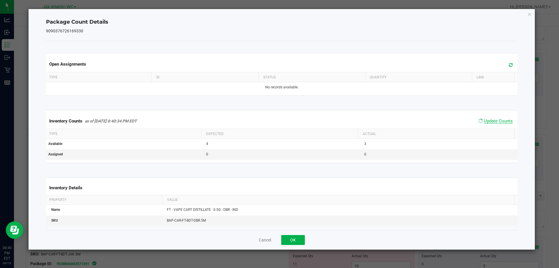
click at [488, 121] on span "Update Counts" at bounding box center [498, 120] width 29 height 5
drag, startPoint x: 296, startPoint y: 236, endPoint x: 373, endPoint y: 208, distance: 81.8
click at [297, 235] on button "OK" at bounding box center [293, 240] width 24 height 10
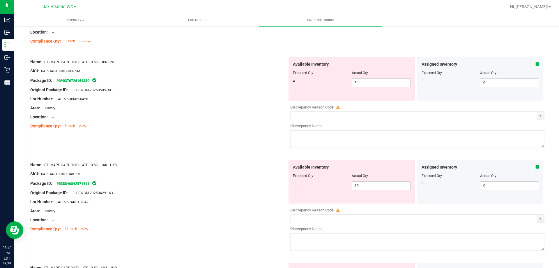
scroll to position [320, 0]
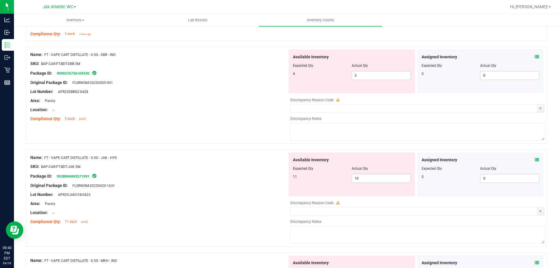
click at [535, 160] on icon at bounding box center [537, 159] width 4 height 4
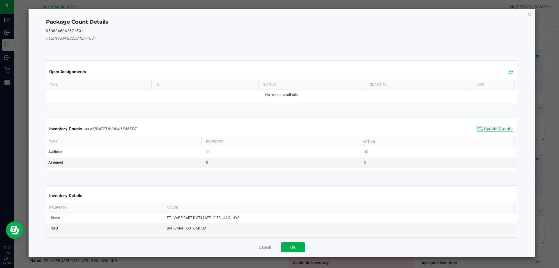
click at [487, 129] on span "Update Counts" at bounding box center [498, 129] width 29 height 6
drag, startPoint x: 487, startPoint y: 128, endPoint x: 487, endPoint y: 123, distance: 5.6
click at [488, 127] on div "Inventory Counts as of Sep 18, 2025 8:34:40 PM EDT Update Counts" at bounding box center [282, 128] width 474 height 15
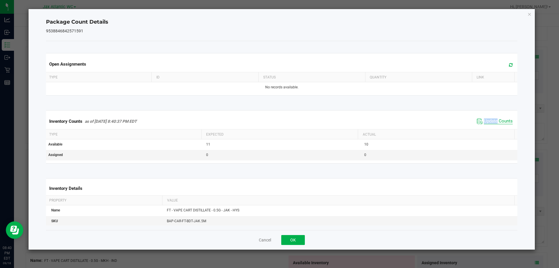
click at [486, 121] on span "Update Counts" at bounding box center [498, 121] width 29 height 6
click at [486, 121] on span "Update Counts" at bounding box center [498, 120] width 29 height 5
click at [287, 239] on button "OK" at bounding box center [293, 240] width 24 height 10
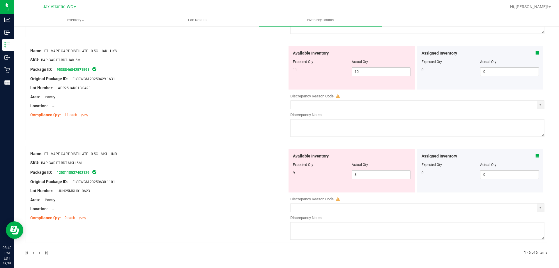
scroll to position [427, 0]
click at [371, 70] on span "10 10" at bounding box center [381, 71] width 59 height 9
click at [371, 70] on input "10" at bounding box center [381, 71] width 58 height 8
type input "11"
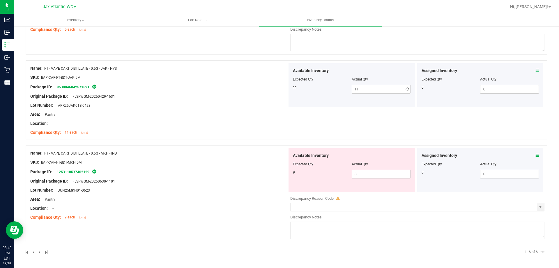
click at [265, 92] on div "Name: FT - VAPE CART DISTILLATE - 0.5G - JAK - HYS SKU: BAP-CAR-FT-BDT-JAK.5M P…" at bounding box center [158, 100] width 257 height 74
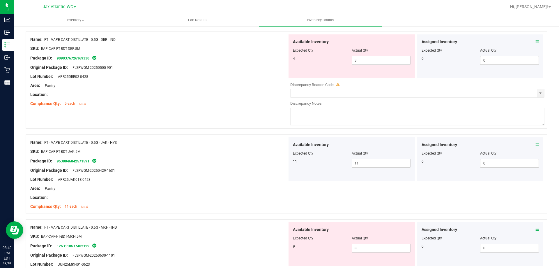
scroll to position [293, 0]
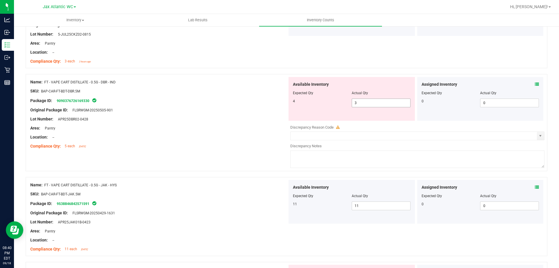
click at [374, 100] on span "3 3" at bounding box center [381, 102] width 59 height 9
drag, startPoint x: 374, startPoint y: 100, endPoint x: 371, endPoint y: 102, distance: 3.5
click at [374, 100] on input "3" at bounding box center [381, 103] width 58 height 8
type input "4"
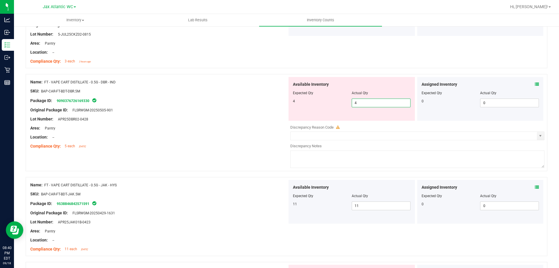
click at [238, 126] on div "Area: Pantry" at bounding box center [158, 128] width 257 height 6
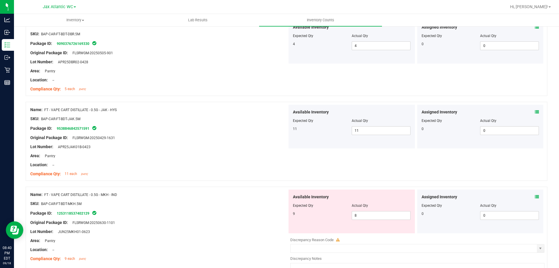
scroll to position [391, 0]
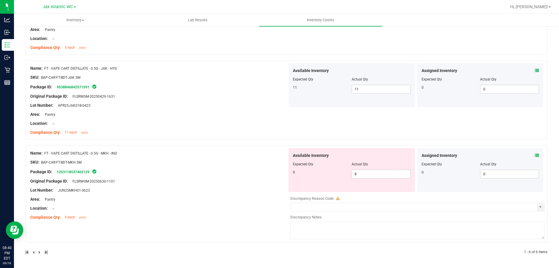
click at [535, 155] on icon at bounding box center [537, 155] width 4 height 4
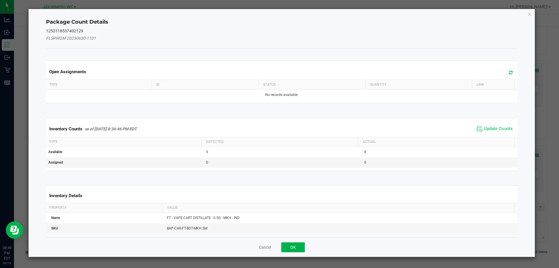
click at [495, 125] on span "Update Counts" at bounding box center [494, 128] width 39 height 9
click at [494, 126] on div "Inventory Counts as of Sep 18, 2025 8:34:46 PM EDT Update Counts" at bounding box center [282, 129] width 474 height 16
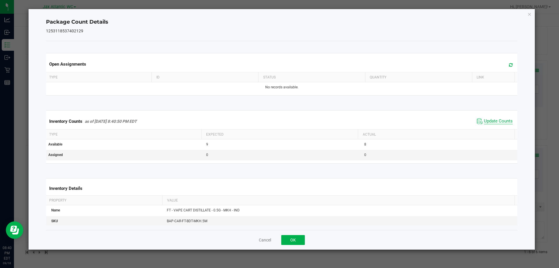
click at [487, 122] on span "Update Counts" at bounding box center [498, 121] width 29 height 6
click at [487, 121] on span "Update Counts" at bounding box center [498, 120] width 29 height 5
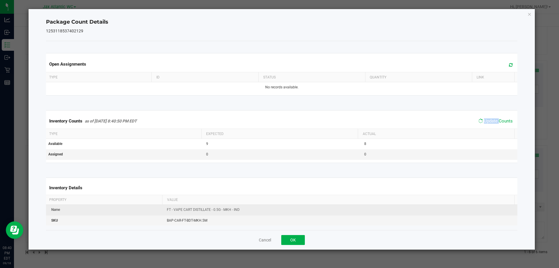
drag, startPoint x: 487, startPoint y: 121, endPoint x: 355, endPoint y: 210, distance: 159.8
click at [487, 121] on span "Update Counts" at bounding box center [498, 120] width 29 height 5
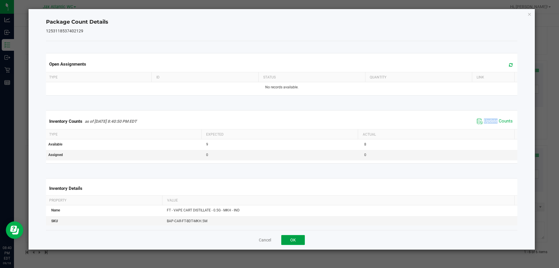
click at [288, 242] on button "OK" at bounding box center [293, 240] width 24 height 10
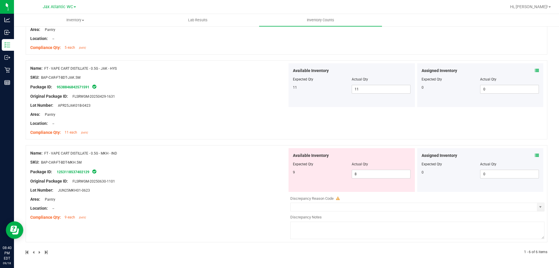
click at [197, 201] on div "Area: Pantry" at bounding box center [158, 199] width 257 height 6
click at [367, 169] on div at bounding box center [352, 168] width 118 height 3
click at [362, 174] on span "8 8" at bounding box center [381, 173] width 59 height 9
click at [362, 174] on input "8" at bounding box center [381, 174] width 58 height 8
type input "9"
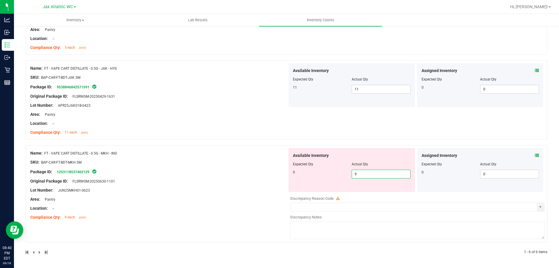
type input "9"
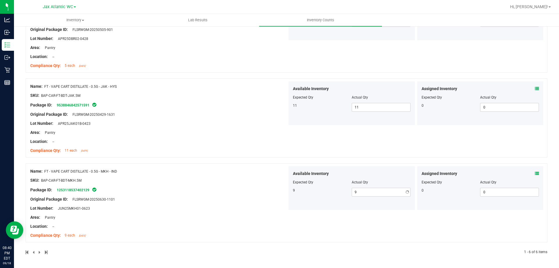
drag, startPoint x: 231, startPoint y: 163, endPoint x: 238, endPoint y: 162, distance: 7.6
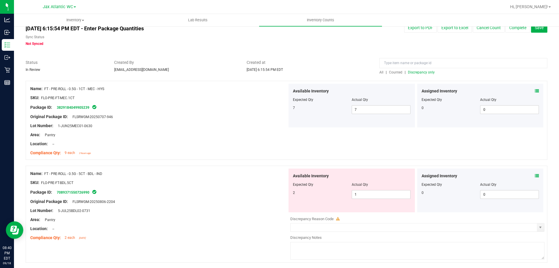
scroll to position [0, 0]
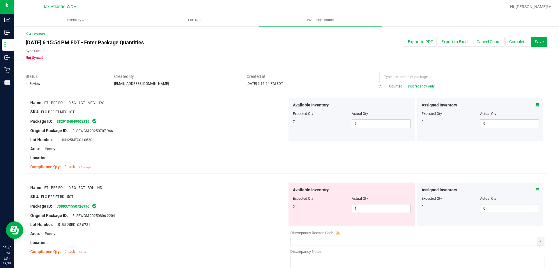
click at [420, 85] on span "Discrepancy only" at bounding box center [421, 86] width 27 height 4
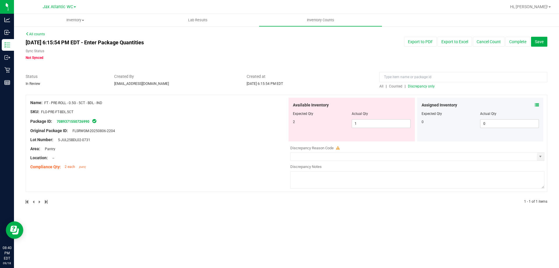
drag, startPoint x: 109, startPoint y: 102, endPoint x: 45, endPoint y: 104, distance: 64.1
click at [45, 104] on div "Name: FT - PRE-ROLL - 0.5G - 5CT - BDL - IND" at bounding box center [158, 103] width 257 height 6
copy span "FT - PRE-ROLL - 0.5G - 5CT - BDL - IND"
click at [169, 118] on div "Package ID: 7089371550726990" at bounding box center [158, 121] width 257 height 7
click at [403, 76] on input at bounding box center [463, 77] width 168 height 10
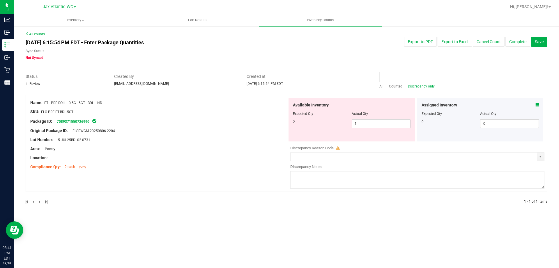
paste input "FT - PRE-ROLL - 0.5G - 5CT - BDL - IND"
type input "FT - PRE-ROLL - 0.5G - 5CT - BDL - IND"
click at [362, 79] on div "Created at Sep 18, 2025 6:15:54 PM EDT" at bounding box center [308, 79] width 133 height 13
click at [392, 83] on div "FT - PRE-ROLL - 0.5G - 5CT - BDL - IND" at bounding box center [463, 78] width 168 height 10
click at [392, 88] on span "Counted" at bounding box center [395, 86] width 13 height 4
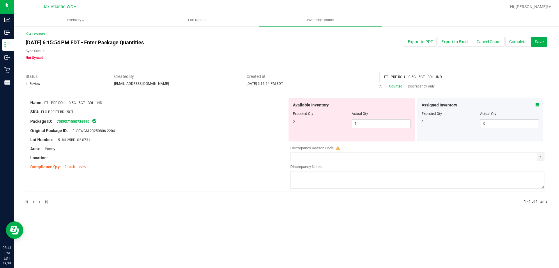
click at [399, 85] on span "Counted" at bounding box center [395, 86] width 13 height 4
click at [537, 105] on icon at bounding box center [537, 105] width 4 height 4
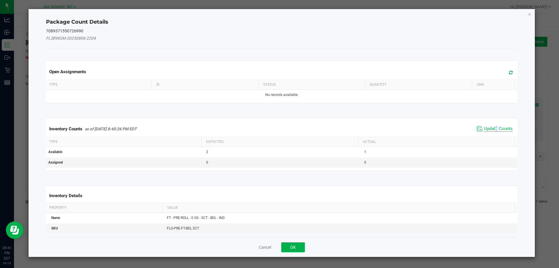
click at [492, 126] on span "Update Counts" at bounding box center [498, 129] width 29 height 6
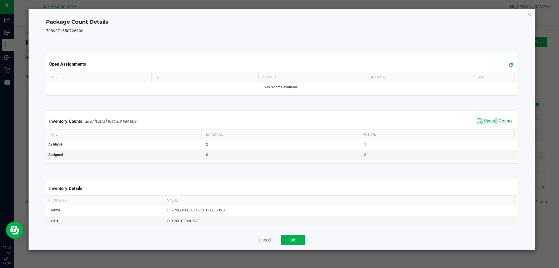
drag, startPoint x: 491, startPoint y: 126, endPoint x: 488, endPoint y: 119, distance: 7.2
click at [491, 126] on div "Inventory Counts as of Sep 18, 2025 8:41:08 PM EDT Update Counts" at bounding box center [282, 121] width 474 height 16
click at [488, 118] on span "Update Counts" at bounding box center [498, 121] width 29 height 6
click at [488, 118] on span "Update Counts" at bounding box center [495, 121] width 37 height 8
click at [293, 236] on button "OK" at bounding box center [293, 240] width 24 height 10
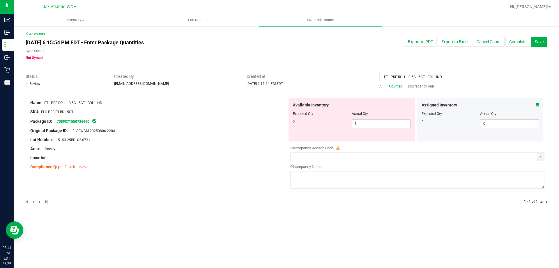
click at [227, 170] on div "Name: FT - PRE-ROLL - 0.5G - 5CT - BDL - IND SKU: FLO-PRE-FT-BDL.5CT Package ID…" at bounding box center [158, 135] width 257 height 74
click at [379, 126] on span "1 1" at bounding box center [381, 123] width 59 height 9
click at [379, 126] on input "1" at bounding box center [381, 123] width 58 height 8
type input "2"
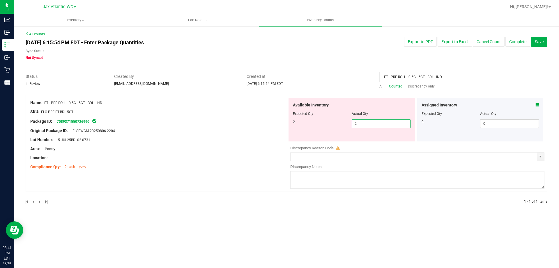
click at [210, 117] on div "Name: FT - PRE-ROLL - 0.5G - 5CT - BDL - IND SKU: FLO-PRE-FT-BDL.5CT Package ID…" at bounding box center [158, 135] width 257 height 74
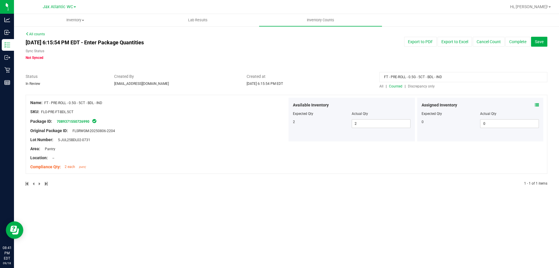
drag, startPoint x: 450, startPoint y: 74, endPoint x: 333, endPoint y: 76, distance: 117.3
click at [333, 76] on div "Status In Review Created By nkinder@liveparallel.com Created at Sep 18, 2025 6:…" at bounding box center [286, 80] width 530 height 15
click at [376, 77] on div "All | Counted | Discrepancy only" at bounding box center [463, 80] width 177 height 15
click at [413, 86] on span "Discrepancy only" at bounding box center [421, 86] width 27 height 4
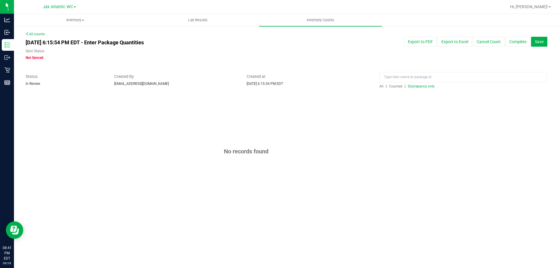
click at [413, 86] on span "Discrepancy only" at bounding box center [421, 86] width 27 height 4
click at [537, 42] on span "Save" at bounding box center [539, 41] width 9 height 5
